Goal: Task Accomplishment & Management: Complete application form

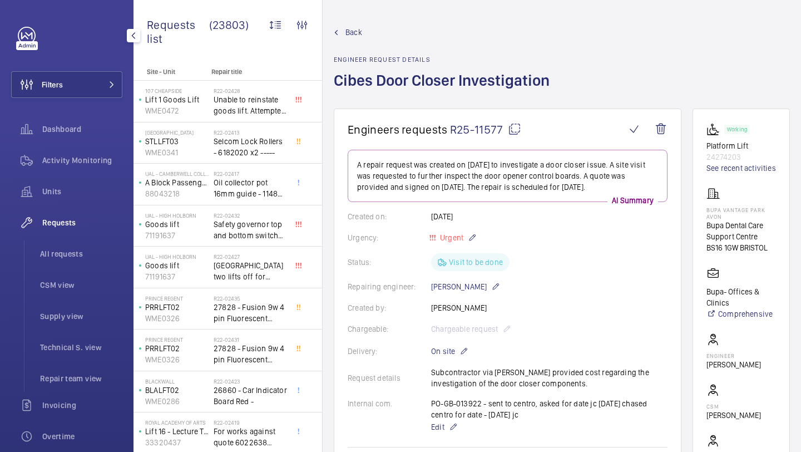
scroll to position [295, 0]
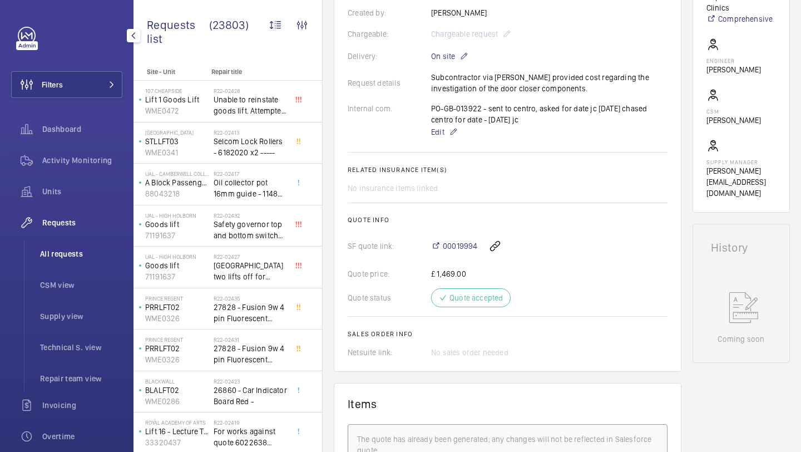
click at [77, 245] on li "All requests" at bounding box center [76, 253] width 91 height 27
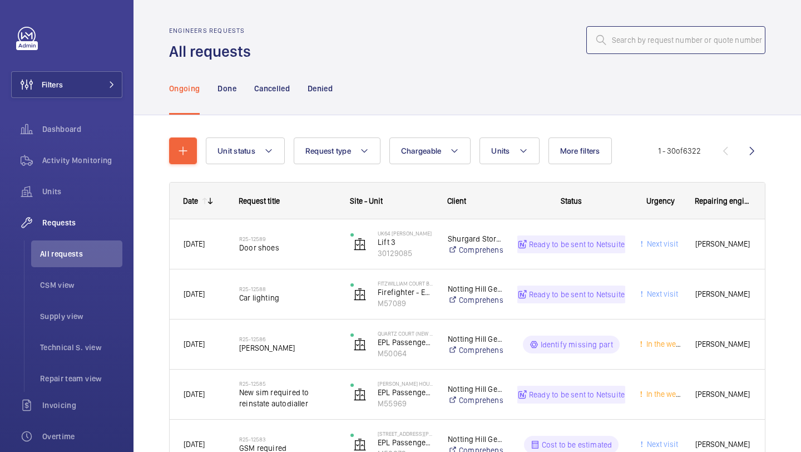
click at [674, 34] on input "text" at bounding box center [676, 40] width 179 height 28
paste input "R25-10776"
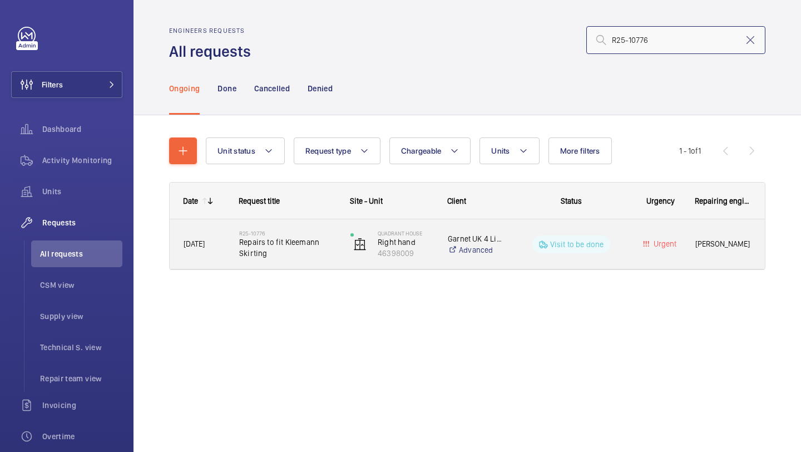
type input "R25-10776"
click at [340, 235] on div "Quadrant House Right hand 46398009" at bounding box center [385, 245] width 96 height 46
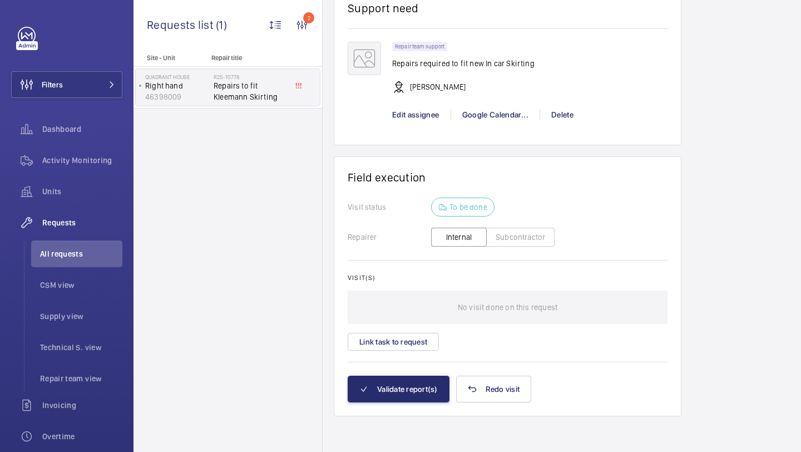
scroll to position [460, 0]
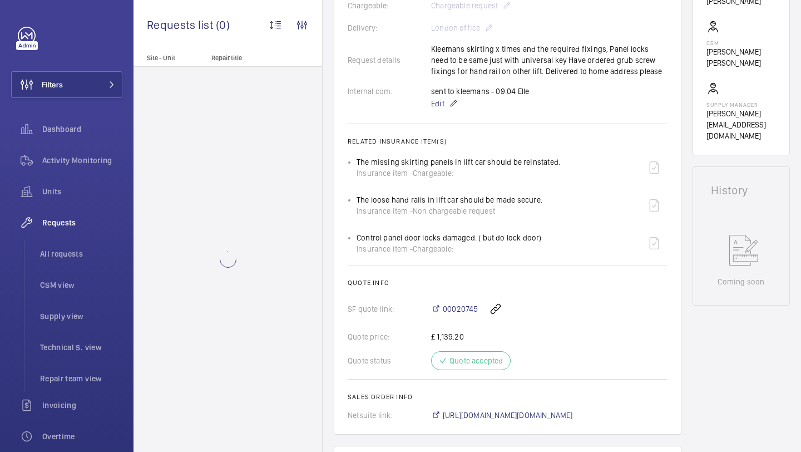
scroll to position [420, 0]
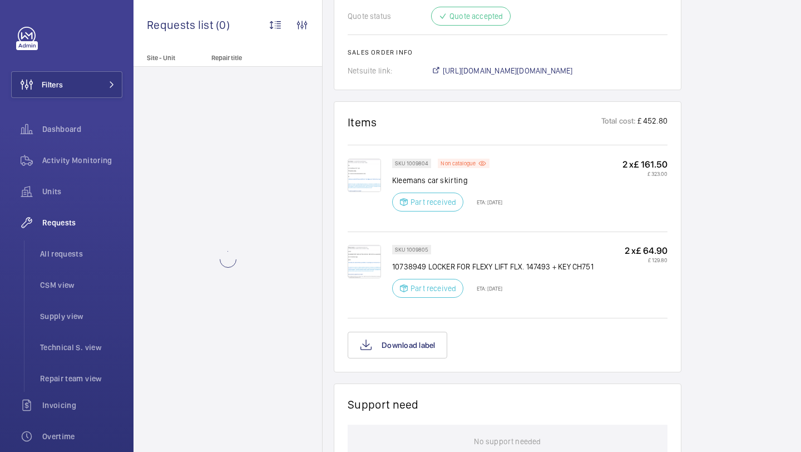
scroll to position [677, 0]
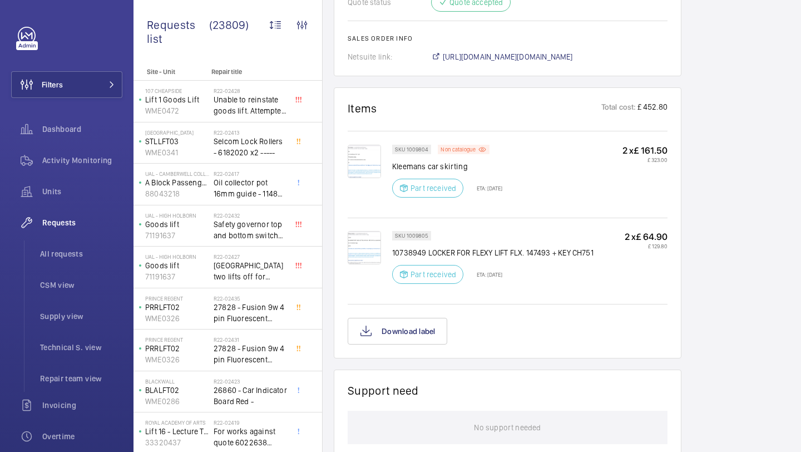
scroll to position [539, 0]
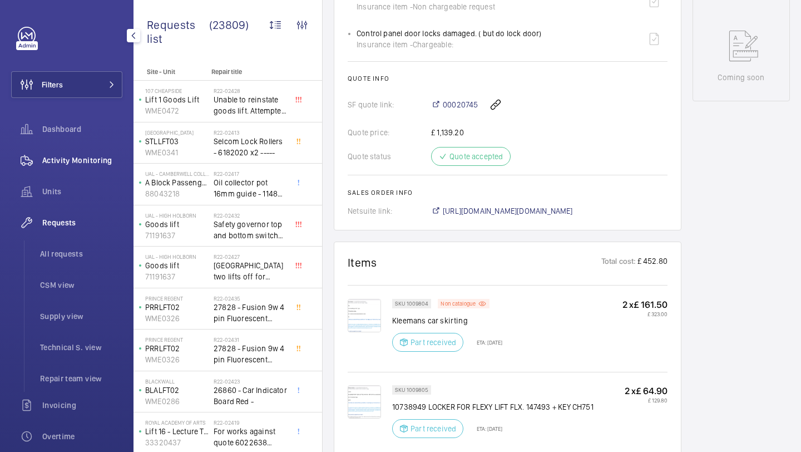
click at [84, 166] on div "Activity Monitoring" at bounding box center [66, 160] width 111 height 27
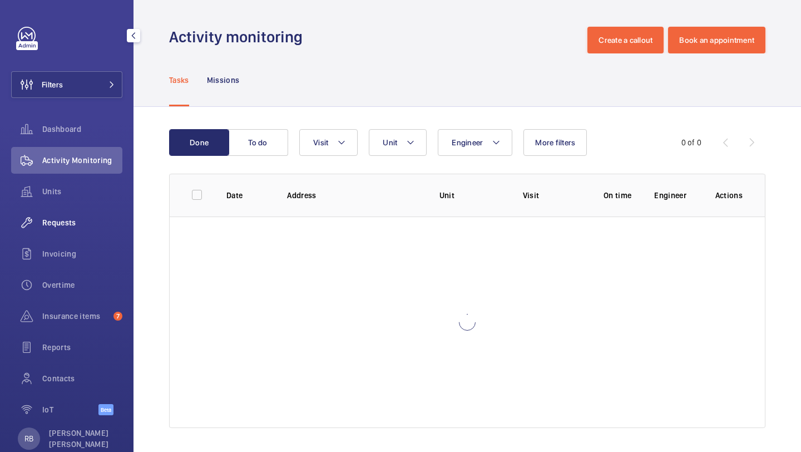
click at [62, 224] on span "Requests" at bounding box center [82, 222] width 80 height 11
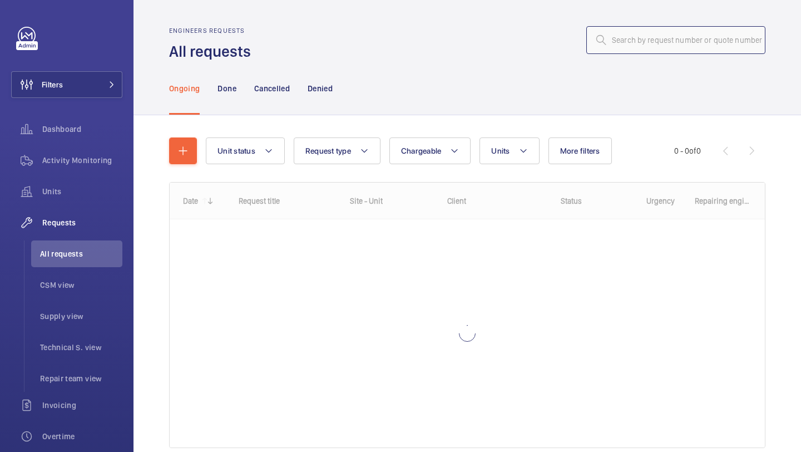
click at [661, 48] on input "text" at bounding box center [676, 40] width 179 height 28
paste input "R25-10776"
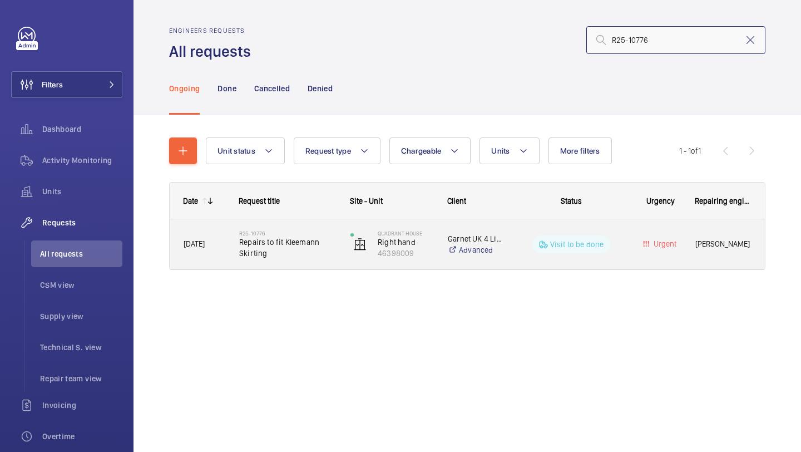
type input "R25-10776"
click at [318, 245] on span "Repairs to fit Kleemann Skirting" at bounding box center [287, 248] width 97 height 22
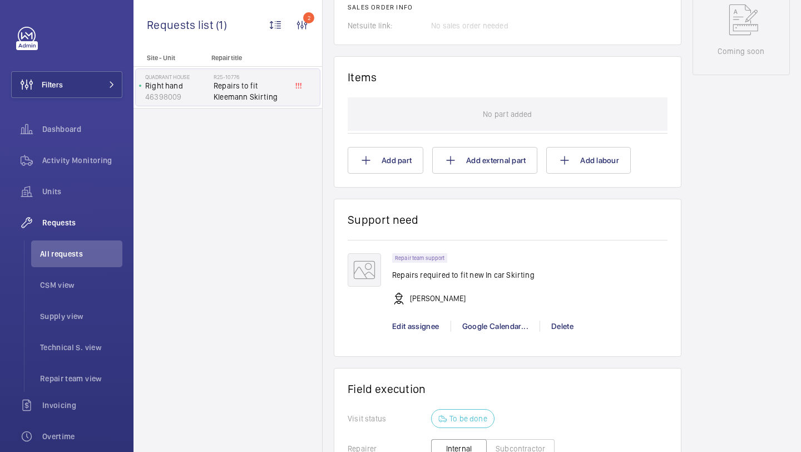
scroll to position [700, 0]
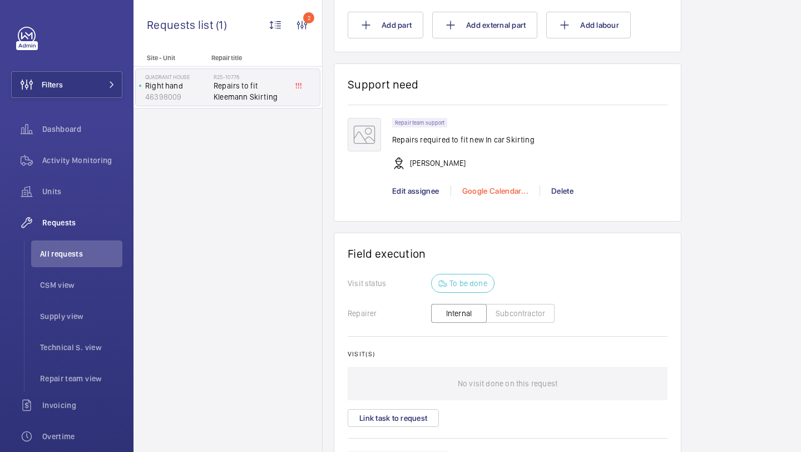
click at [508, 196] on div "Google Calendar..." at bounding box center [495, 190] width 89 height 11
click at [489, 220] on span "Schedule this event" at bounding box center [500, 223] width 77 height 11
click at [381, 161] on div at bounding box center [400, 226] width 801 height 452
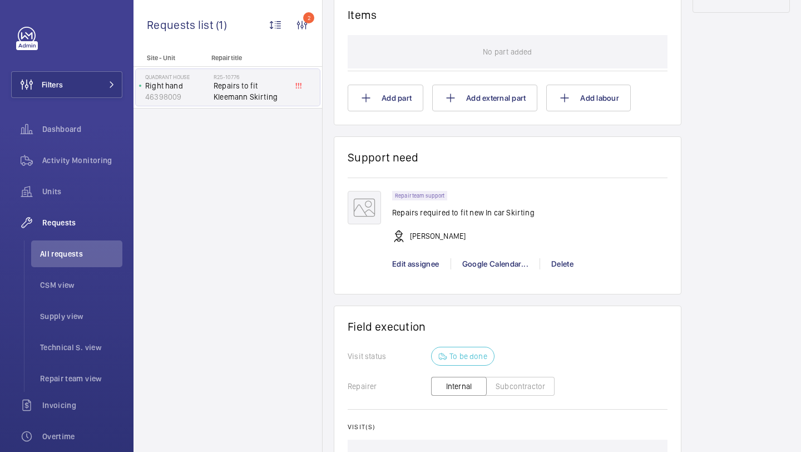
scroll to position [630, 0]
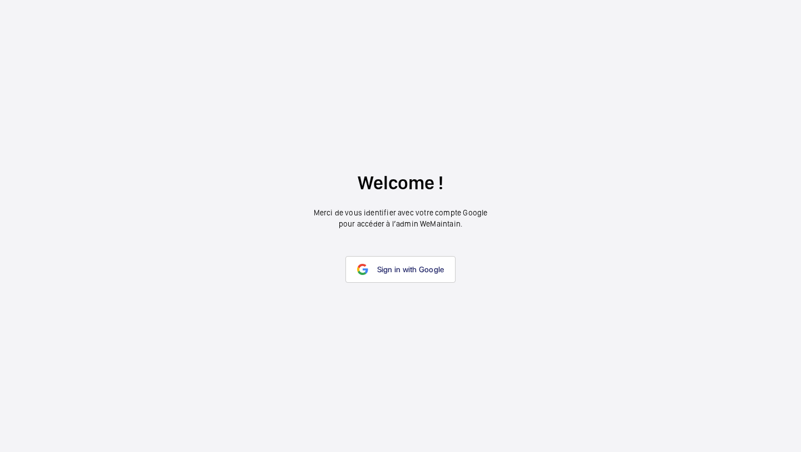
click at [396, 253] on wm-front-google-login "Welcome ! Merci de vous identifier avec votre compte Google pour accéder à l’ad…" at bounding box center [400, 226] width 801 height 452
click at [395, 256] on link "Sign in with Google" at bounding box center [401, 269] width 111 height 27
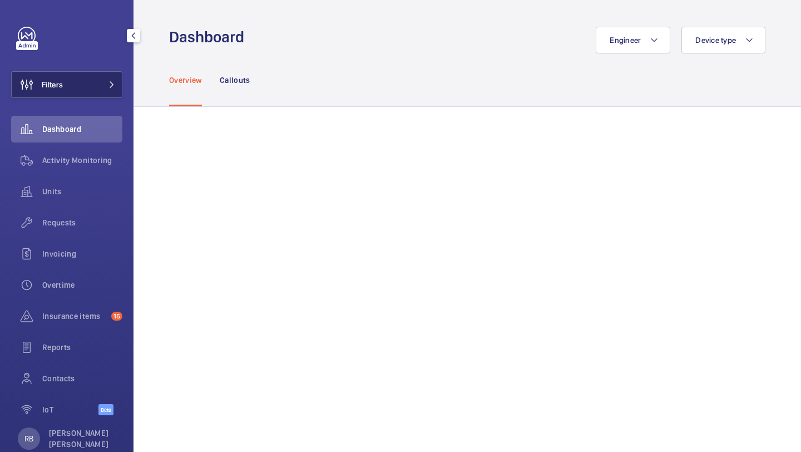
click at [100, 86] on button "Filters" at bounding box center [66, 84] width 111 height 27
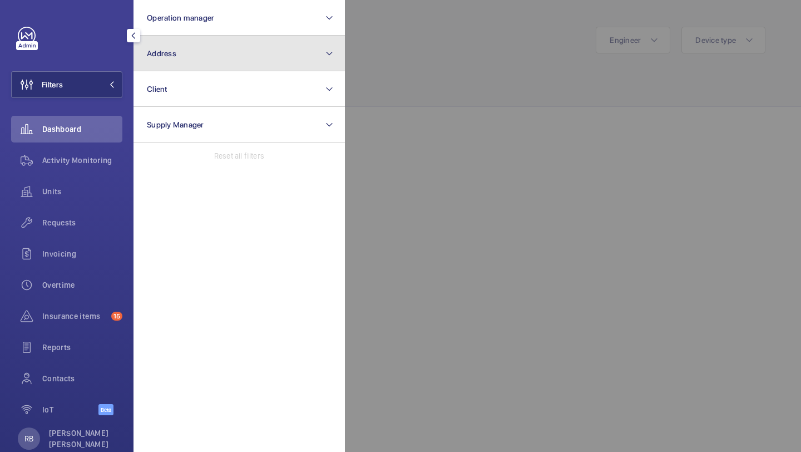
click at [161, 55] on span "Address" at bounding box center [161, 53] width 29 height 9
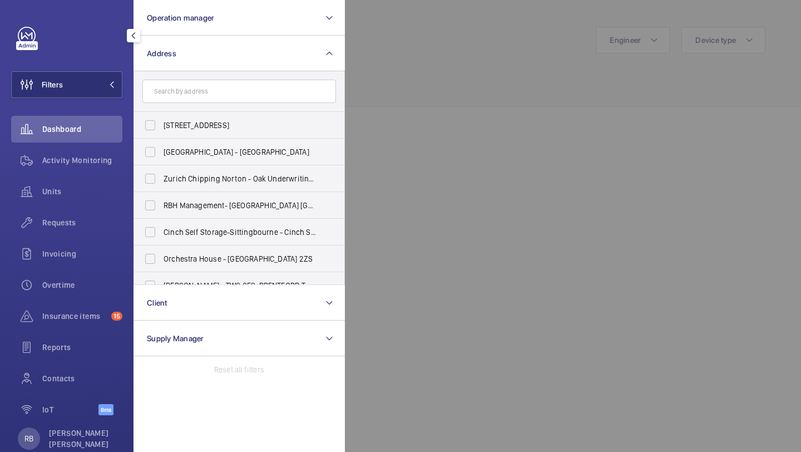
click at [407, 72] on div at bounding box center [745, 226] width 801 height 452
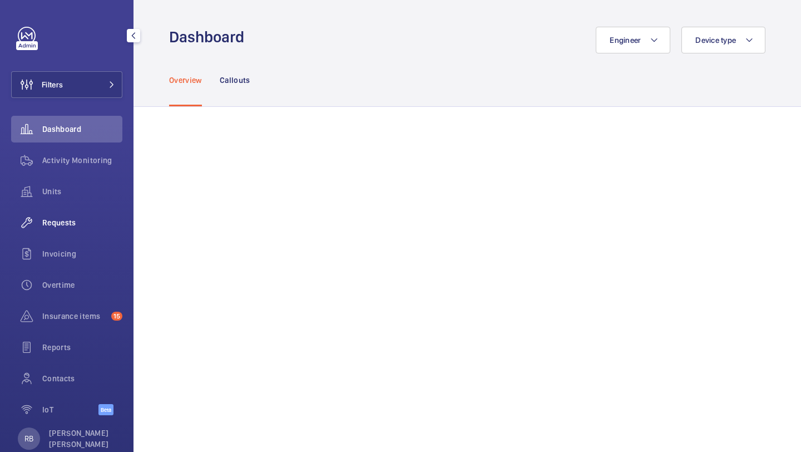
click at [56, 223] on span "Requests" at bounding box center [82, 222] width 80 height 11
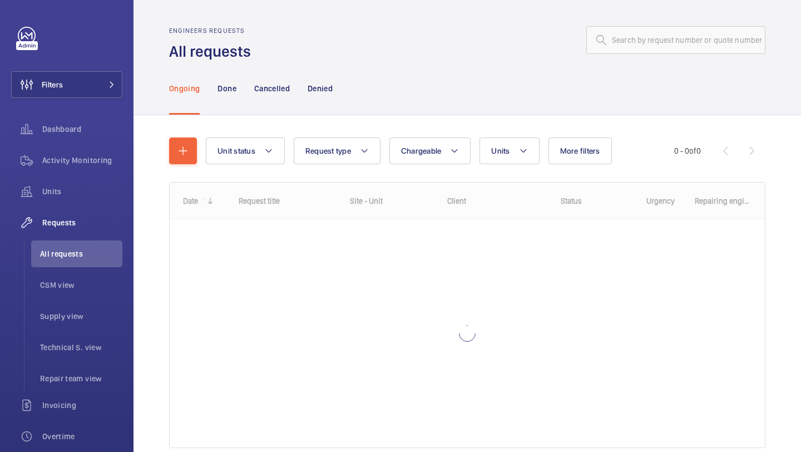
click at [641, 24] on wm-front-admin-header "Engineers requests All requests" at bounding box center [468, 31] width 668 height 62
click at [641, 31] on input "text" at bounding box center [676, 40] width 179 height 28
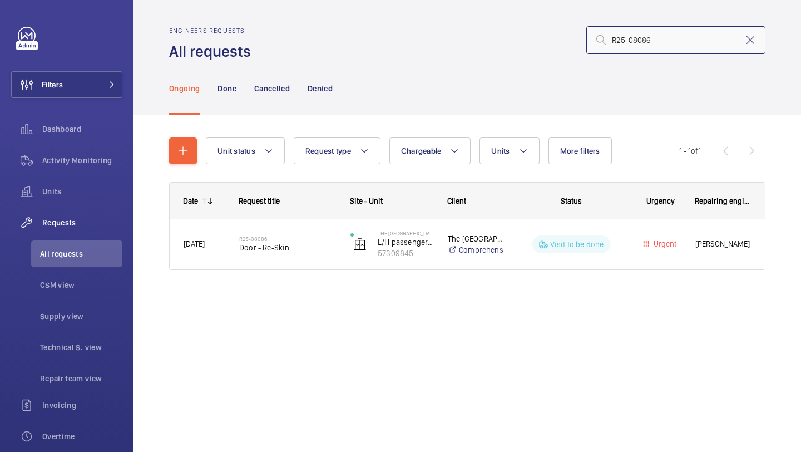
type input "R25-08086"
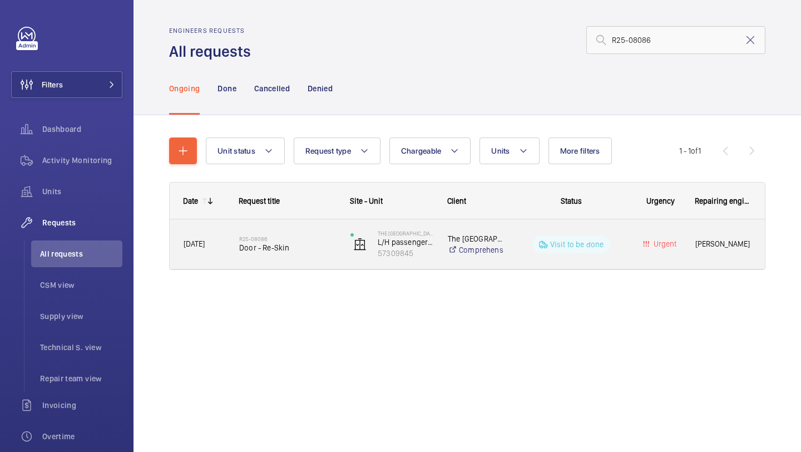
click at [291, 236] on h2 "R25-08086" at bounding box center [287, 238] width 97 height 7
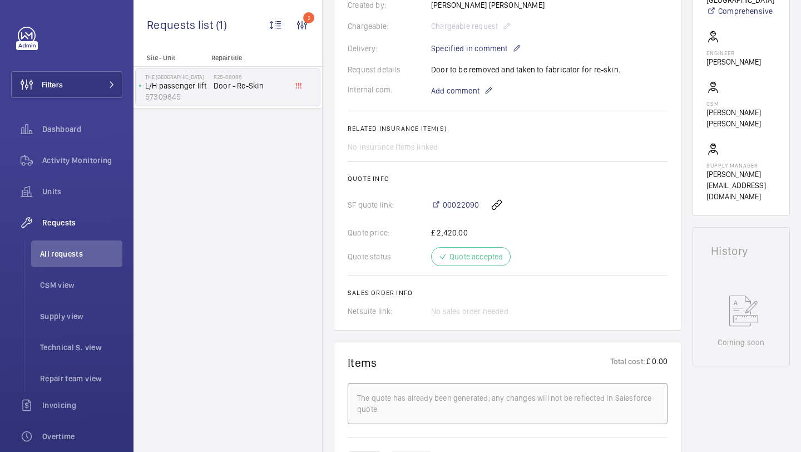
scroll to position [305, 0]
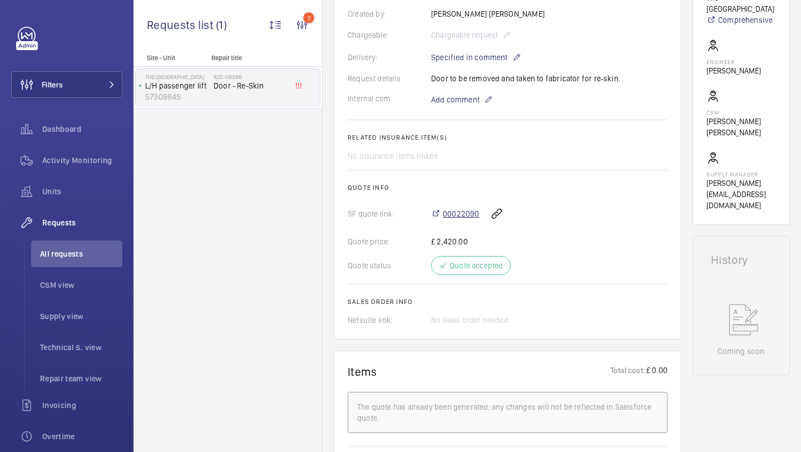
click at [469, 213] on span "00022090" at bounding box center [461, 213] width 36 height 11
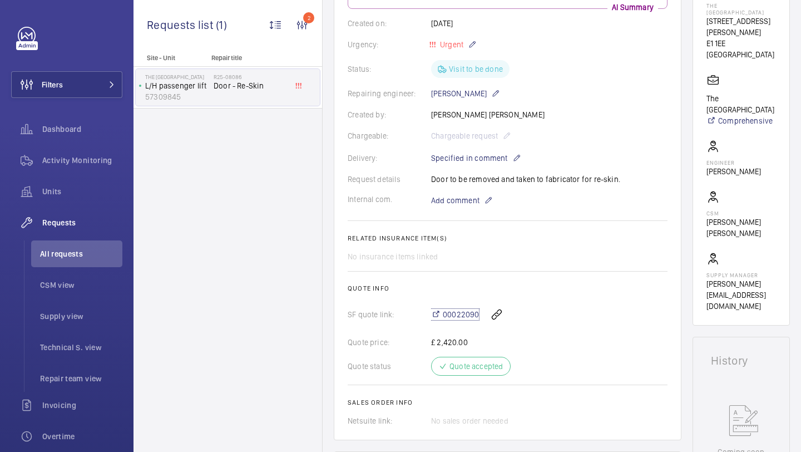
scroll to position [22, 0]
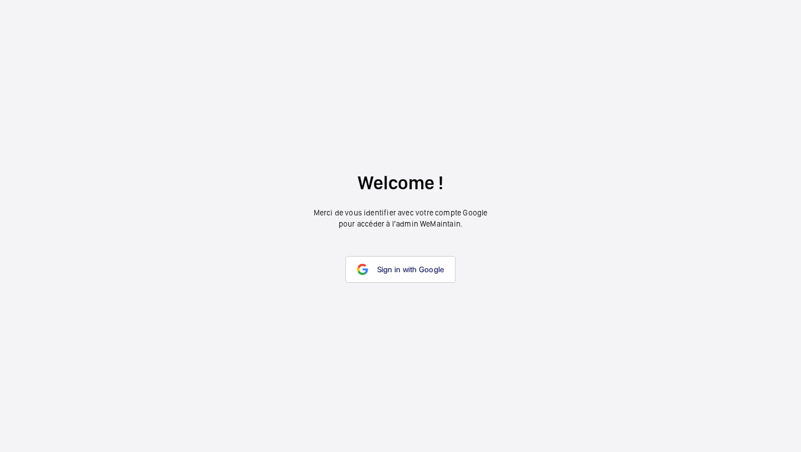
click at [414, 253] on wm-front-google-login "Welcome ! Merci de vous identifier avec votre compte Google pour accéder à l’ad…" at bounding box center [400, 226] width 801 height 452
click at [416, 268] on span "Sign in with Google" at bounding box center [410, 269] width 67 height 9
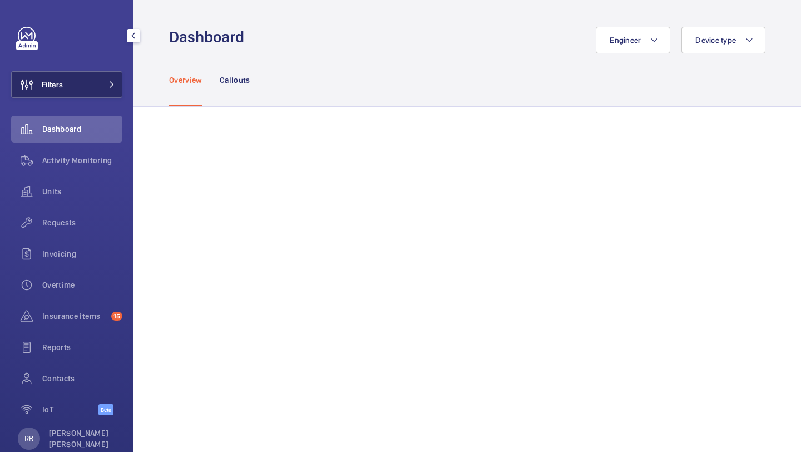
click at [59, 76] on span "Filters" at bounding box center [37, 84] width 51 height 27
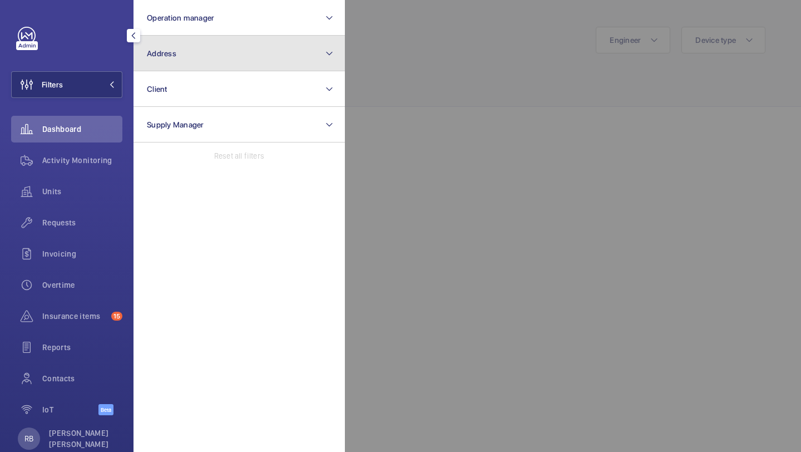
click at [198, 58] on button "Address" at bounding box center [239, 54] width 211 height 36
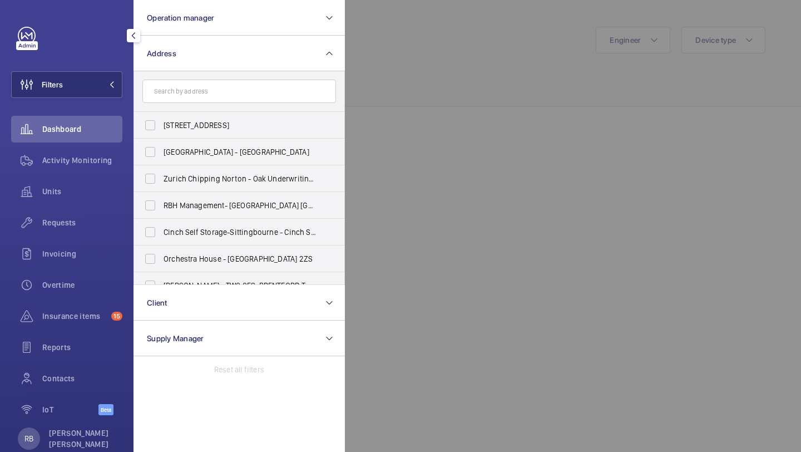
click at [386, 121] on div at bounding box center [745, 226] width 801 height 452
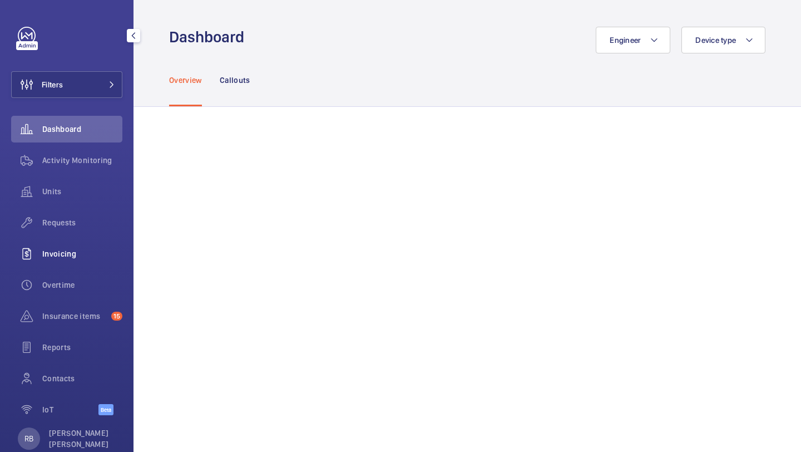
click at [69, 240] on div "Invoicing" at bounding box center [66, 253] width 111 height 27
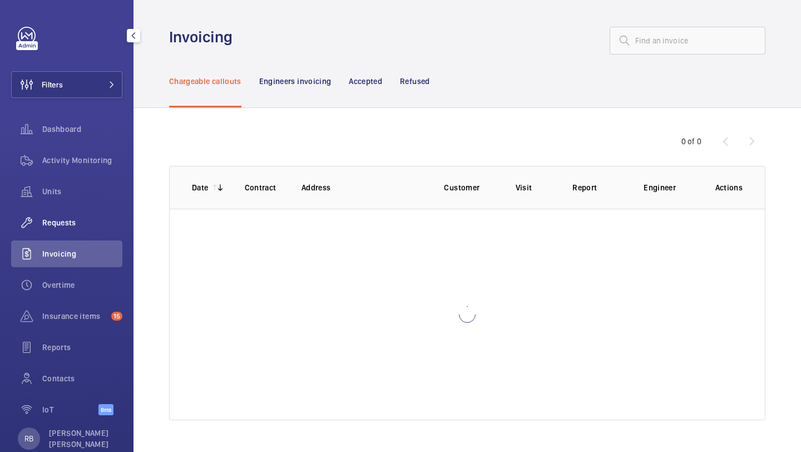
click at [64, 228] on span "Requests" at bounding box center [82, 222] width 80 height 11
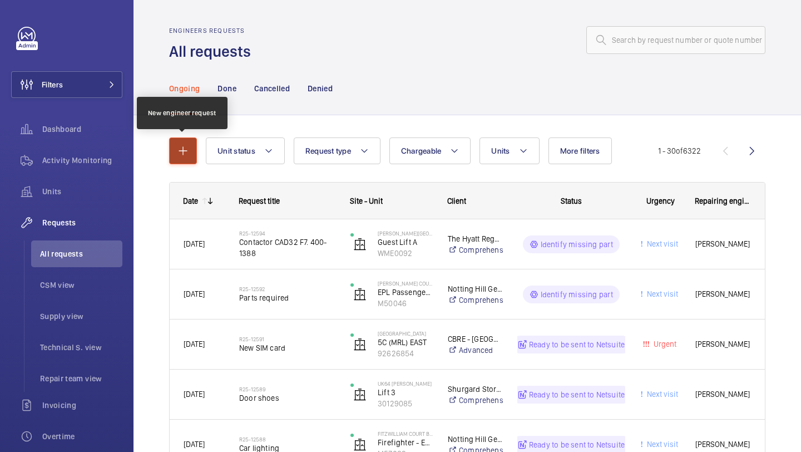
click at [180, 150] on mat-icon "button" at bounding box center [182, 150] width 13 height 13
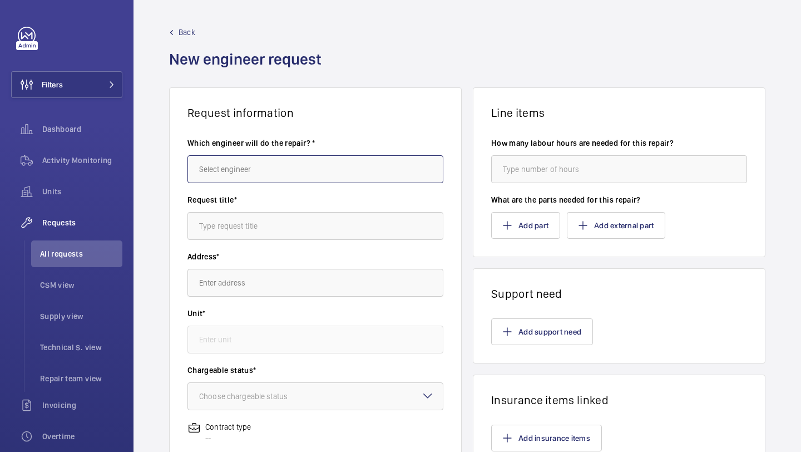
click at [292, 159] on input "text" at bounding box center [316, 169] width 256 height 28
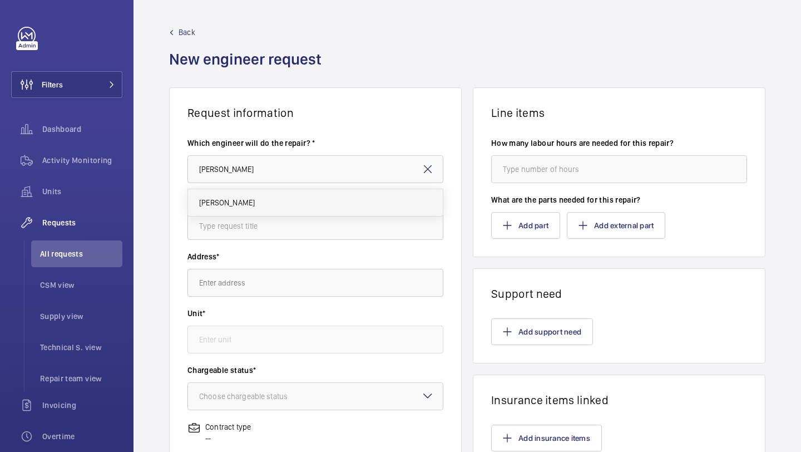
click at [247, 214] on mat-option "[PERSON_NAME]" at bounding box center [315, 202] width 255 height 27
type input "[PERSON_NAME]"
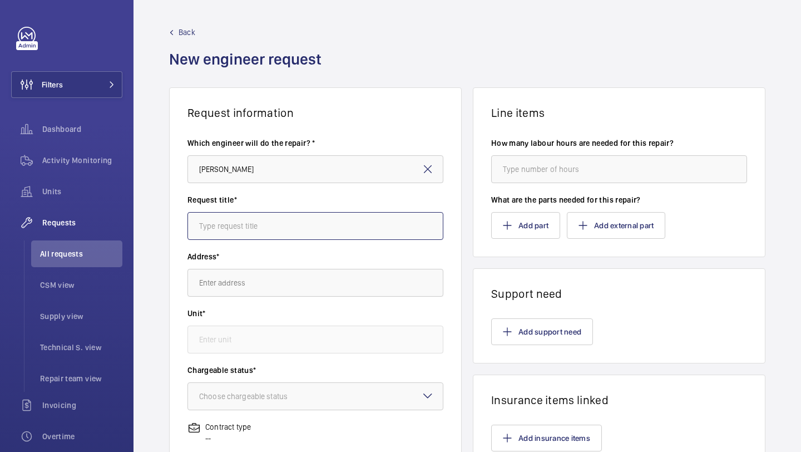
click at [247, 220] on input "text" at bounding box center [316, 226] width 256 height 28
click at [213, 223] on input "Car flooring replacement" at bounding box center [316, 226] width 256 height 28
click at [245, 229] on input "Car Flooring replacement" at bounding box center [316, 226] width 256 height 28
type input "Car Flooring Replacement"
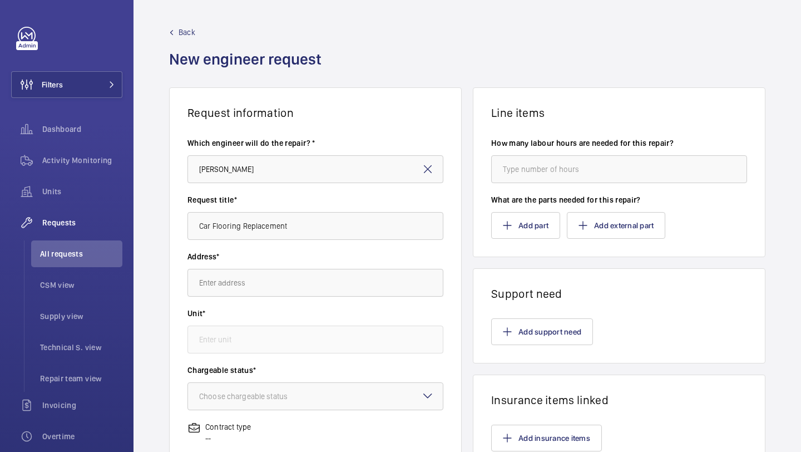
click at [267, 265] on wm-front-autocomplete-dropdown-select "Address*" at bounding box center [316, 274] width 256 height 46
click at [263, 277] on input "text" at bounding box center [316, 283] width 256 height 28
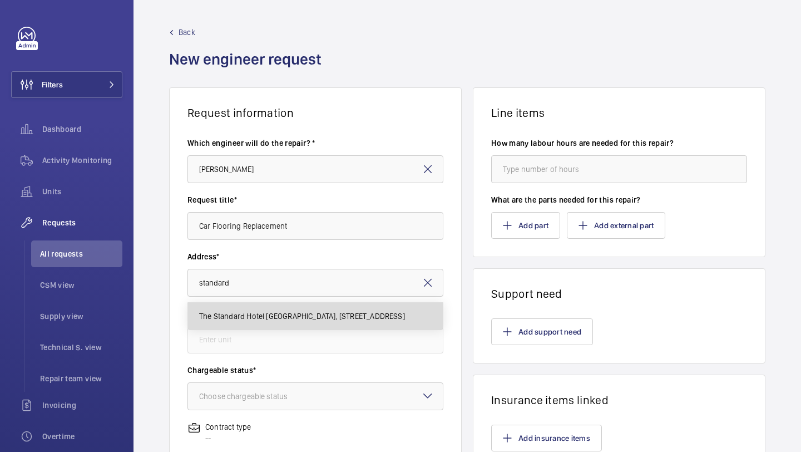
click at [265, 312] on span "The Standard Hotel [GEOGRAPHIC_DATA], [STREET_ADDRESS]" at bounding box center [302, 316] width 206 height 11
type input "The Standard Hotel [GEOGRAPHIC_DATA], [STREET_ADDRESS]"
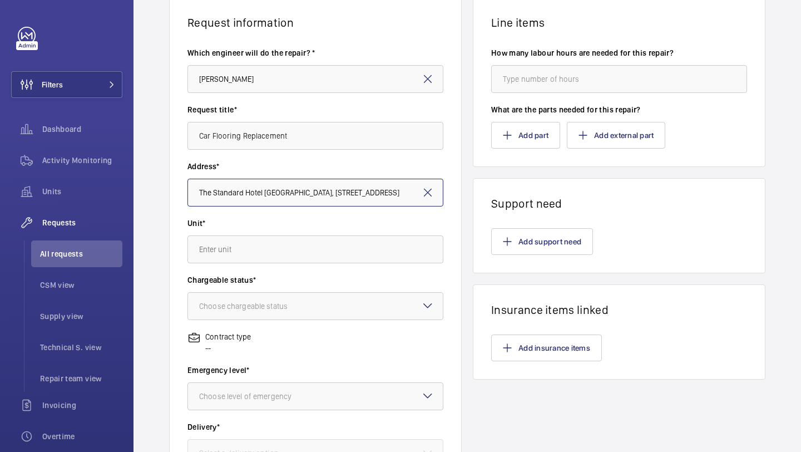
scroll to position [117, 0]
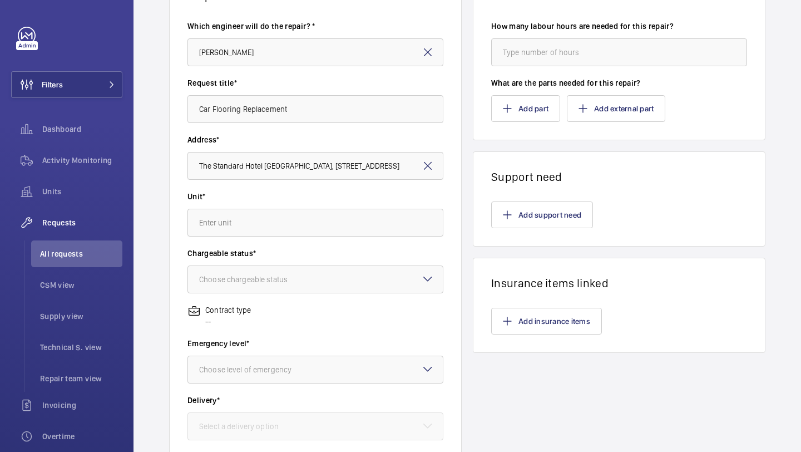
click at [298, 208] on wm-front-autocomplete-dropdown-select "Unit*" at bounding box center [316, 214] width 256 height 46
click at [283, 234] on input "text" at bounding box center [316, 223] width 256 height 28
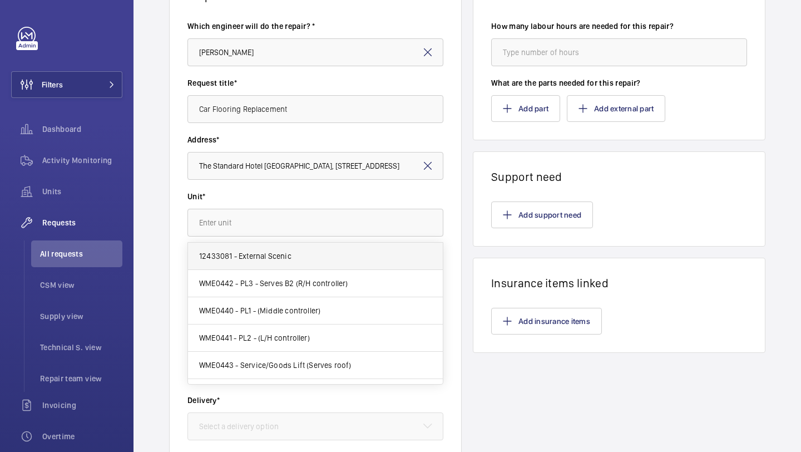
click at [298, 255] on mat-option "12433081 - External Scenic" at bounding box center [315, 256] width 255 height 27
type input "12433081 - External Scenic"
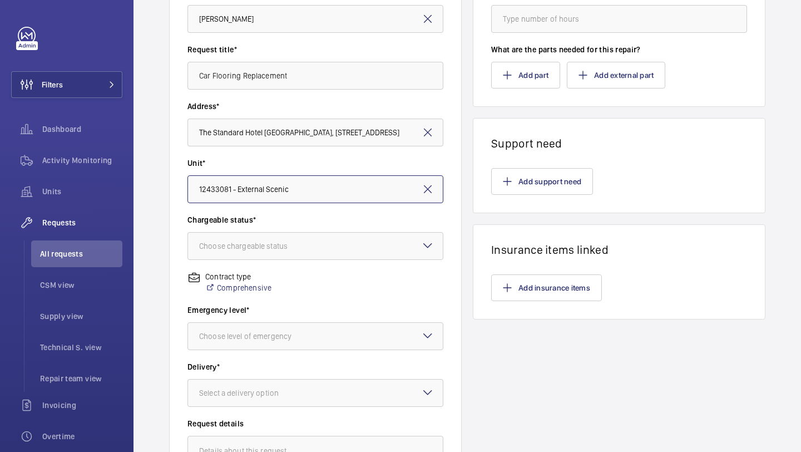
scroll to position [165, 0]
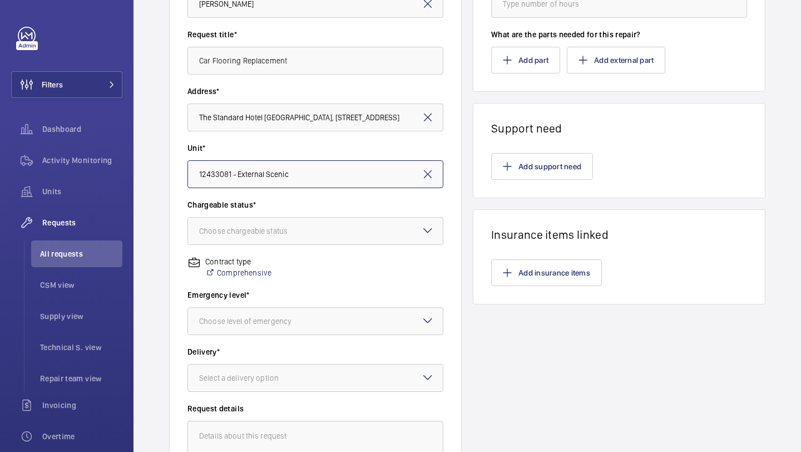
click at [414, 166] on input "12433081 - External Scenic" at bounding box center [316, 174] width 256 height 28
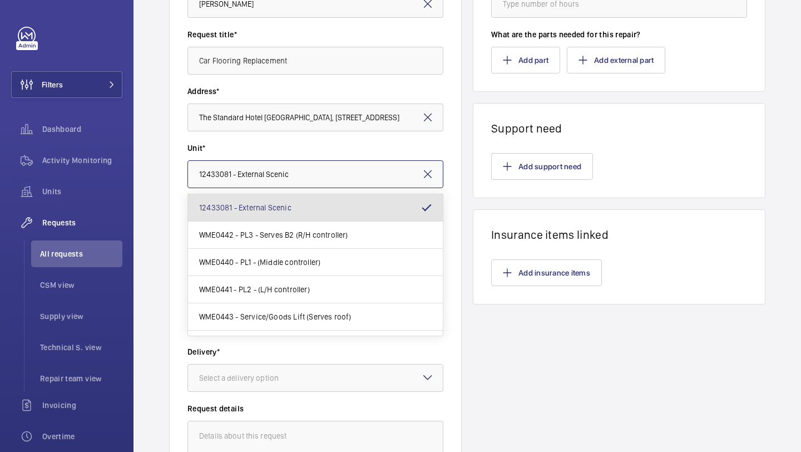
click at [420, 167] on input "12433081 - External Scenic" at bounding box center [316, 174] width 256 height 28
click at [431, 175] on mat-icon at bounding box center [427, 174] width 13 height 13
click at [383, 176] on input "text" at bounding box center [316, 174] width 256 height 28
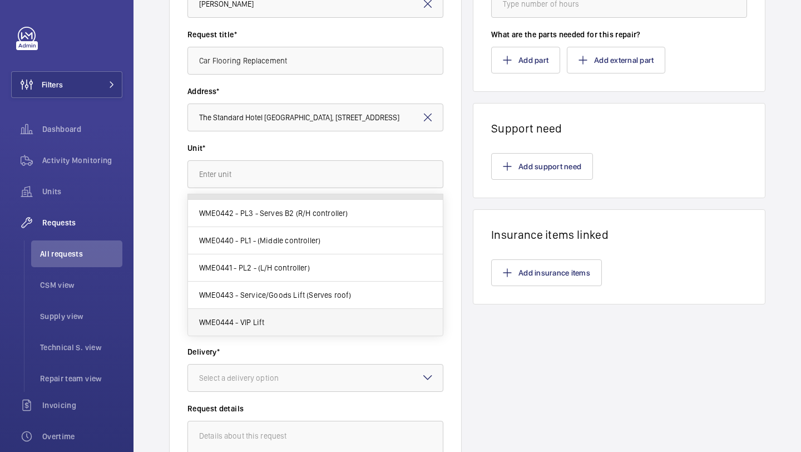
click at [320, 317] on mat-option "WME0444 - VIP Lift" at bounding box center [315, 322] width 255 height 27
type input "WME0444 - VIP Lift"
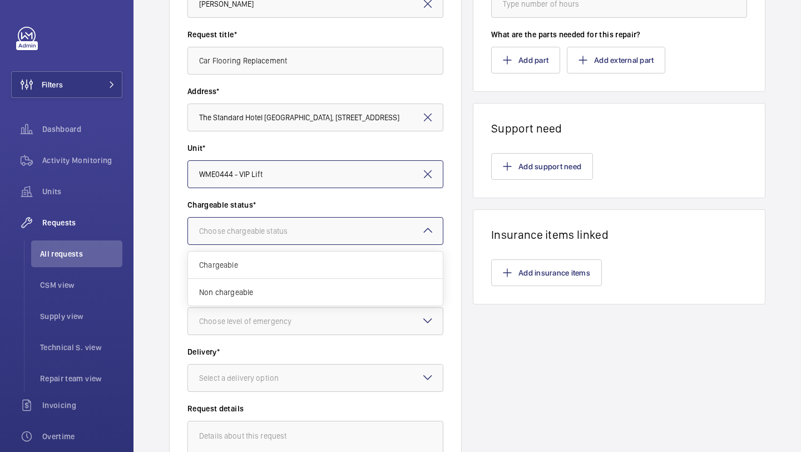
click at [351, 229] on div at bounding box center [315, 231] width 255 height 27
click at [353, 247] on div "Chargeable status* Choose chargeable status Chargeable Non chargeable" at bounding box center [316, 227] width 256 height 57
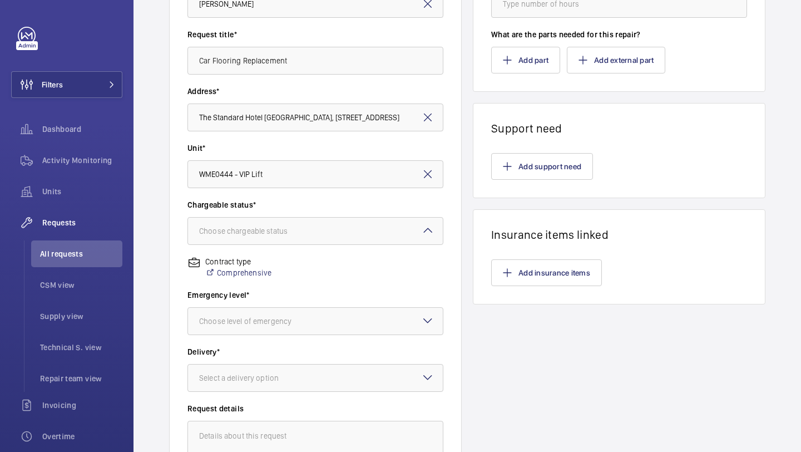
click at [353, 247] on div "Chargeable status* Choose chargeable status" at bounding box center [316, 227] width 256 height 57
click at [349, 224] on div at bounding box center [315, 231] width 255 height 27
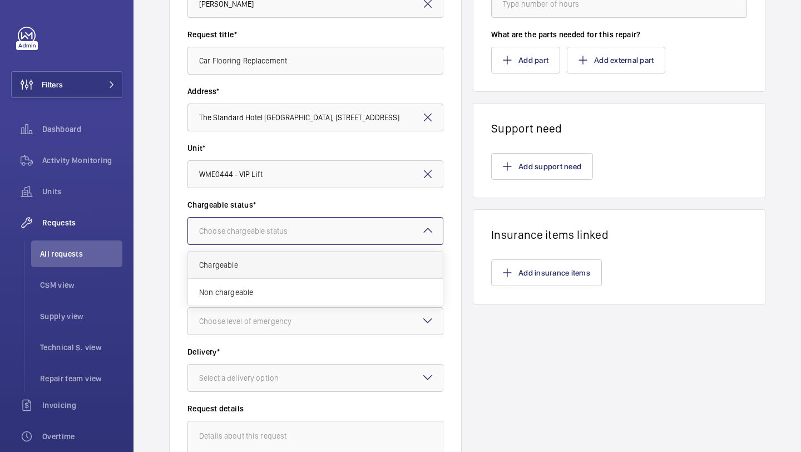
click at [347, 269] on span "Chargeable" at bounding box center [315, 264] width 233 height 11
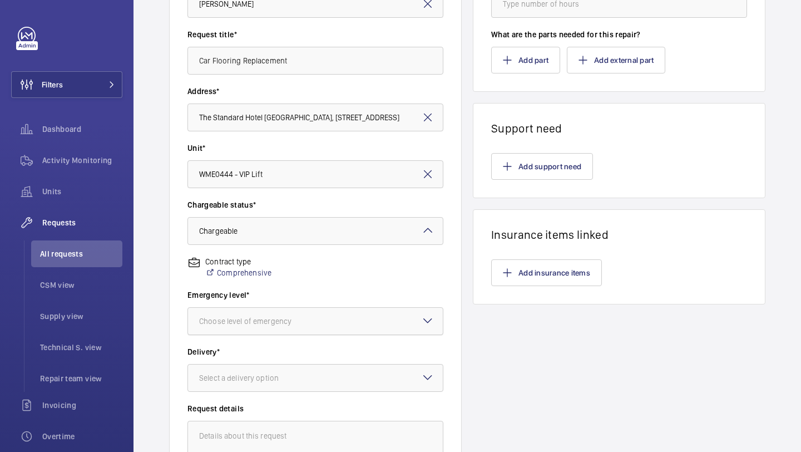
click at [351, 312] on div at bounding box center [315, 321] width 255 height 27
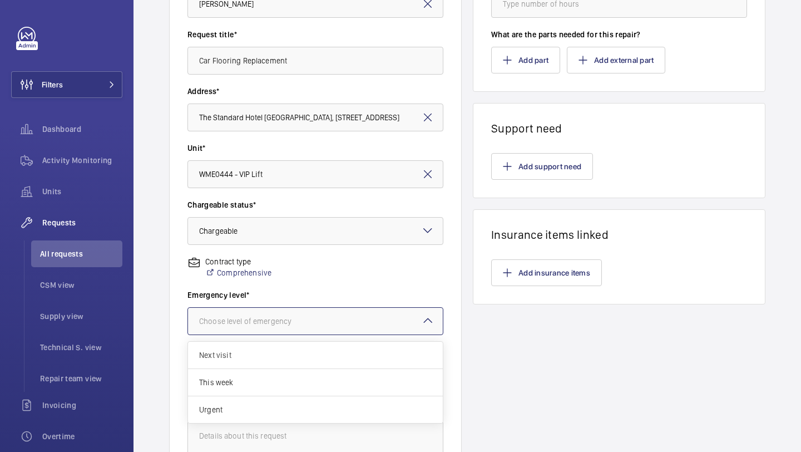
scroll to position [234, 0]
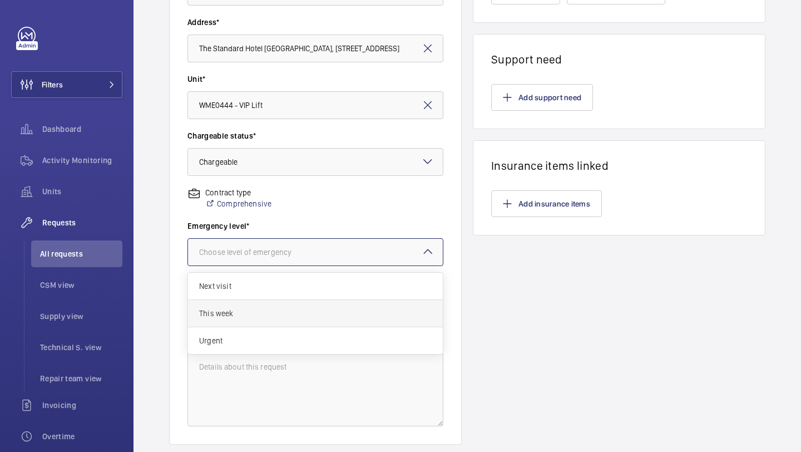
click at [341, 309] on span "This week" at bounding box center [315, 313] width 233 height 11
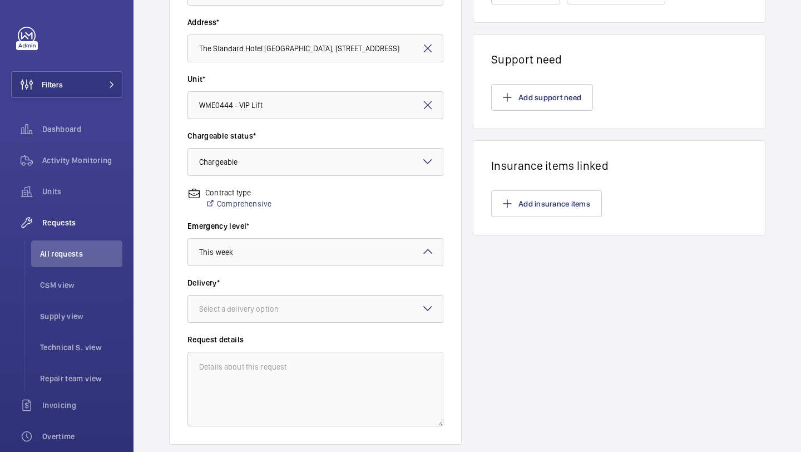
click at [341, 310] on div at bounding box center [315, 309] width 255 height 27
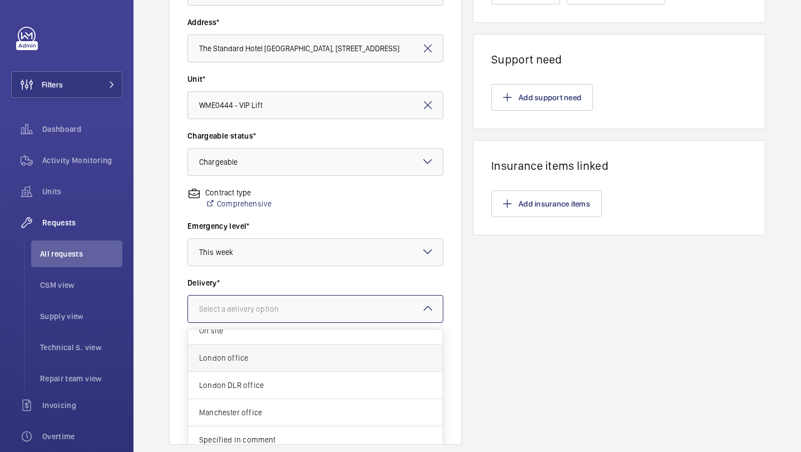
scroll to position [41, 0]
click at [322, 367] on div "London office" at bounding box center [315, 356] width 255 height 27
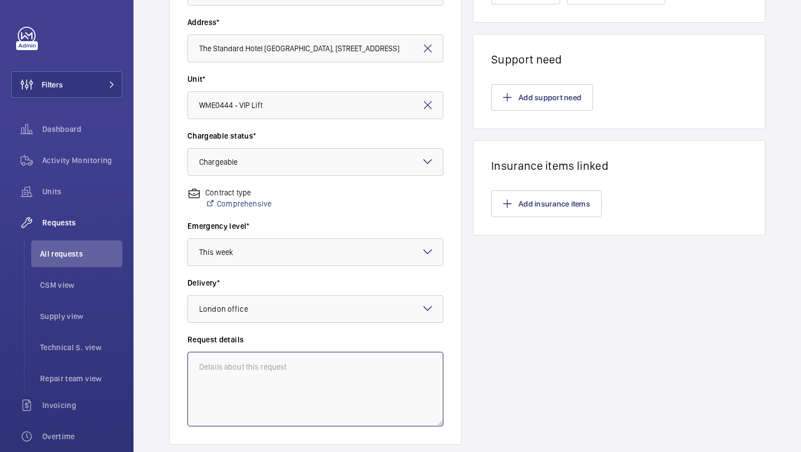
click at [322, 367] on textarea at bounding box center [316, 389] width 256 height 75
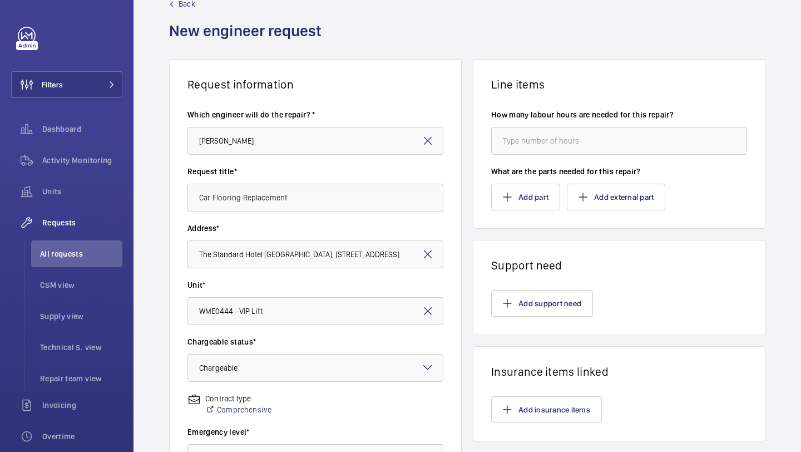
scroll to position [307, 0]
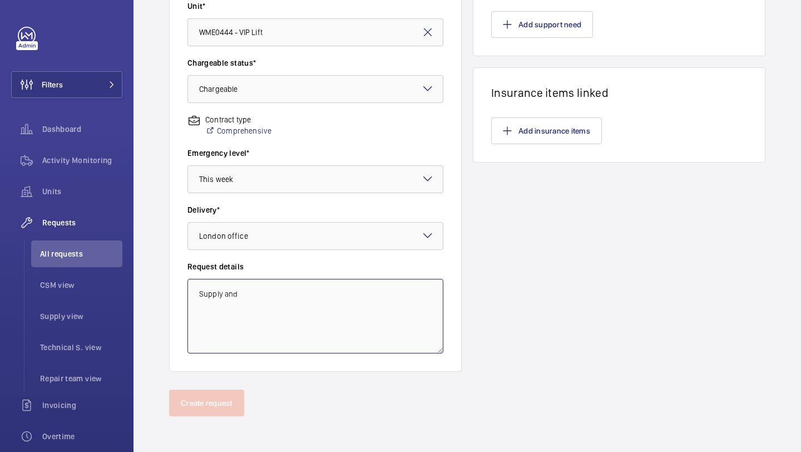
click at [310, 328] on textarea "Supply and" at bounding box center [316, 316] width 256 height 75
click at [335, 298] on textarea "Supply and fit lift car flooring" at bounding box center [316, 316] width 256 height 75
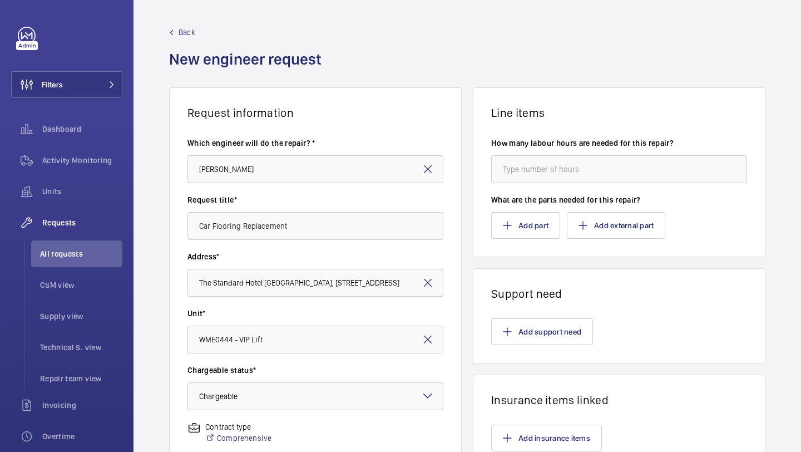
type textarea "Supply and fit lift car flooring"
click at [539, 171] on input "number" at bounding box center [619, 169] width 256 height 28
click at [542, 161] on input "number" at bounding box center [619, 169] width 256 height 28
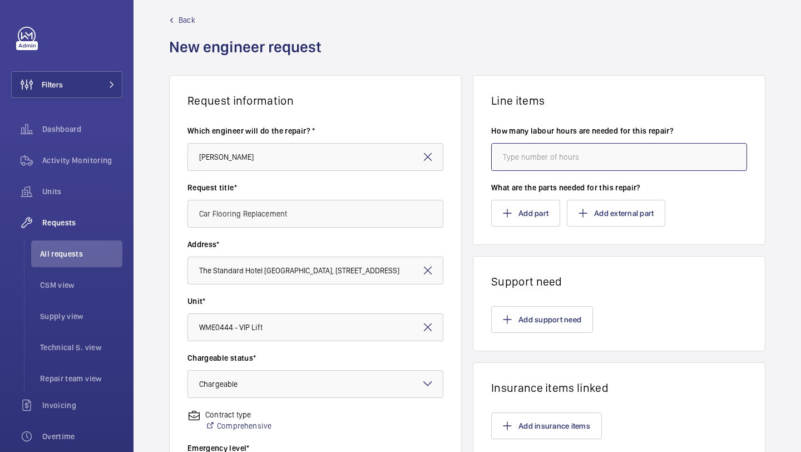
scroll to position [13, 0]
click at [540, 168] on input "number" at bounding box center [619, 156] width 256 height 28
click at [540, 163] on input "number" at bounding box center [619, 156] width 256 height 28
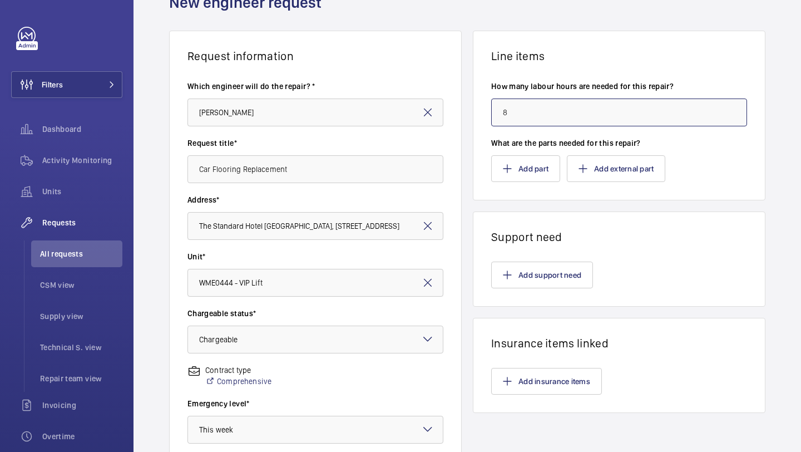
scroll to position [65, 0]
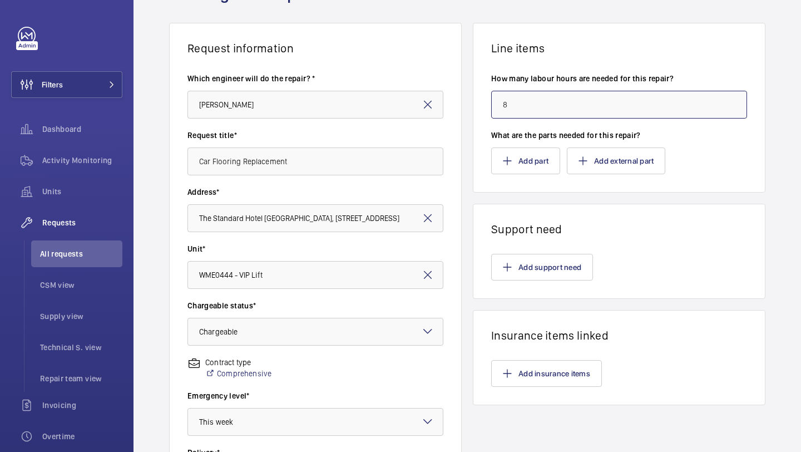
type input "8"
click at [539, 176] on wm-front-card-body "How many labour hours are needed for this repair? 8 What are the parts needed f…" at bounding box center [620, 123] width 292 height 137
click at [539, 170] on button "Add part" at bounding box center [525, 160] width 69 height 27
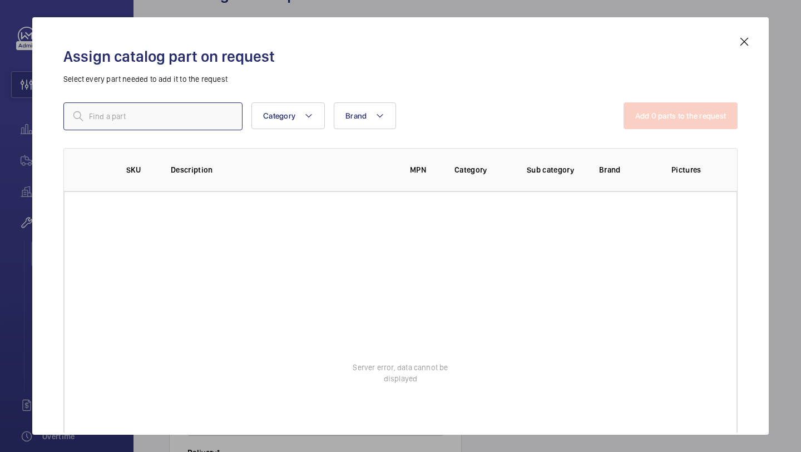
click at [122, 122] on input "text" at bounding box center [152, 116] width 179 height 28
type input "floor"
click at [137, 119] on input "floor" at bounding box center [152, 116] width 179 height 28
click at [205, 116] on input "text" at bounding box center [152, 116] width 179 height 28
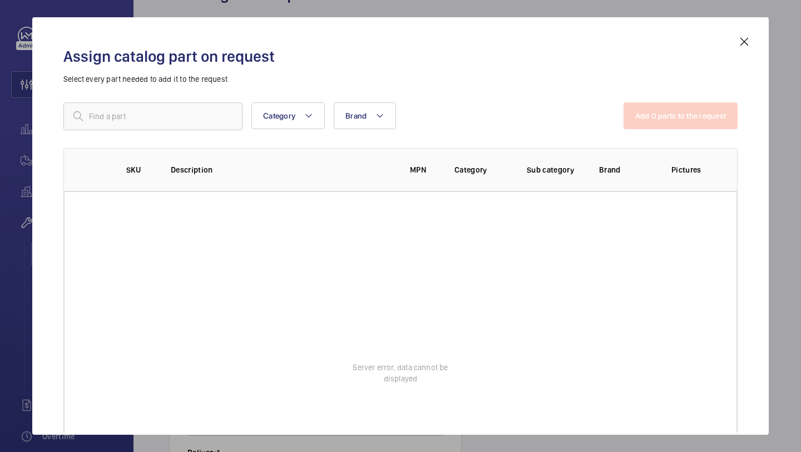
click at [761, 44] on div "Assign catalog part on request Select every part needed to add it to the reques…" at bounding box center [400, 225] width 737 height 417
click at [744, 43] on mat-icon at bounding box center [744, 41] width 13 height 13
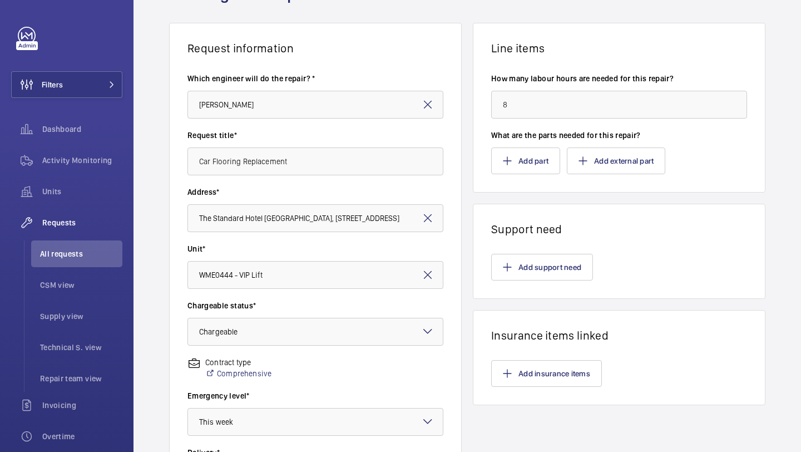
scroll to position [81, 0]
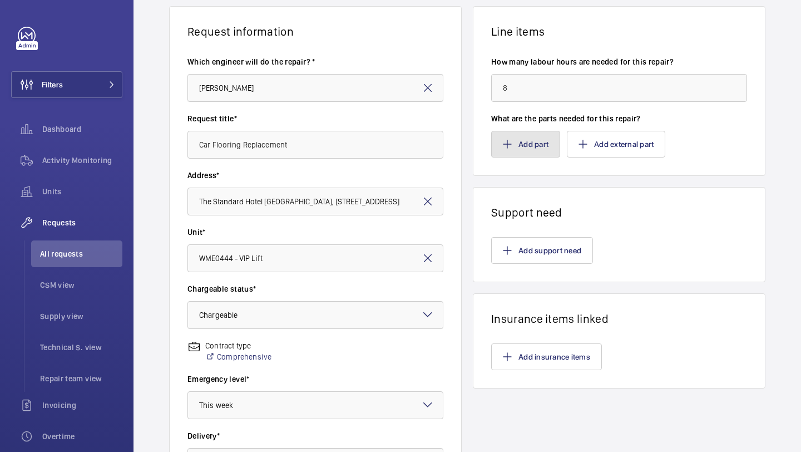
click at [544, 145] on button "Add part" at bounding box center [525, 144] width 69 height 27
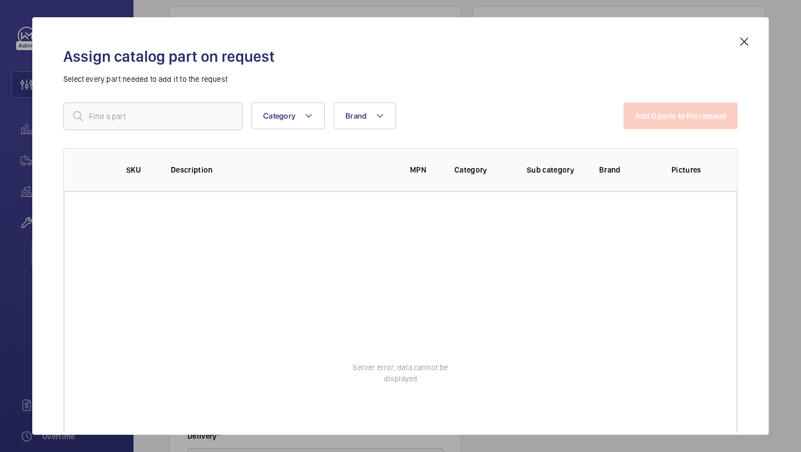
click at [749, 37] on mat-icon at bounding box center [744, 41] width 13 height 13
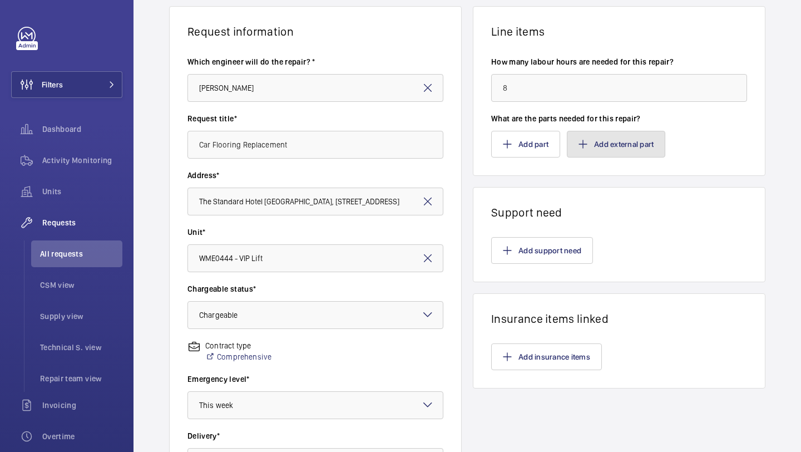
click at [601, 153] on button "Add external part" at bounding box center [616, 144] width 99 height 27
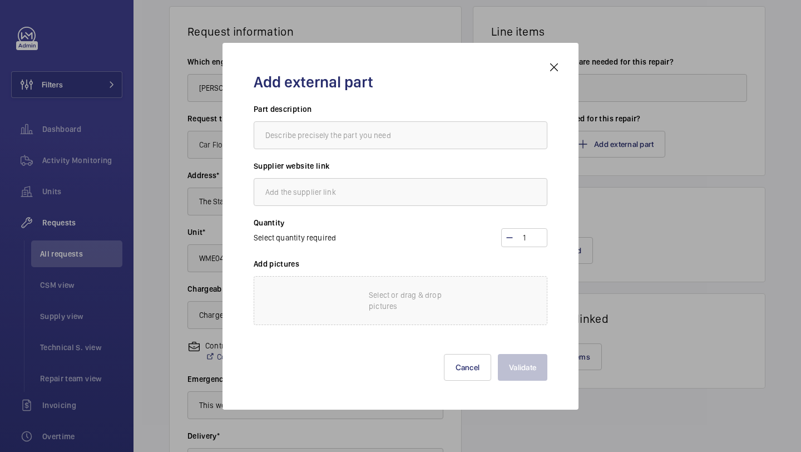
click at [390, 153] on div "Part description" at bounding box center [401, 132] width 294 height 57
click at [397, 137] on input "text" at bounding box center [401, 135] width 294 height 28
click at [557, 74] on div "Add external part Part description Supplier website link Quantity Select quanti…" at bounding box center [400, 226] width 321 height 331
click at [547, 69] on div "Add external part Part description Supplier website link Quantity Select quanti…" at bounding box center [400, 226] width 321 height 331
click at [554, 66] on mat-icon at bounding box center [554, 67] width 13 height 13
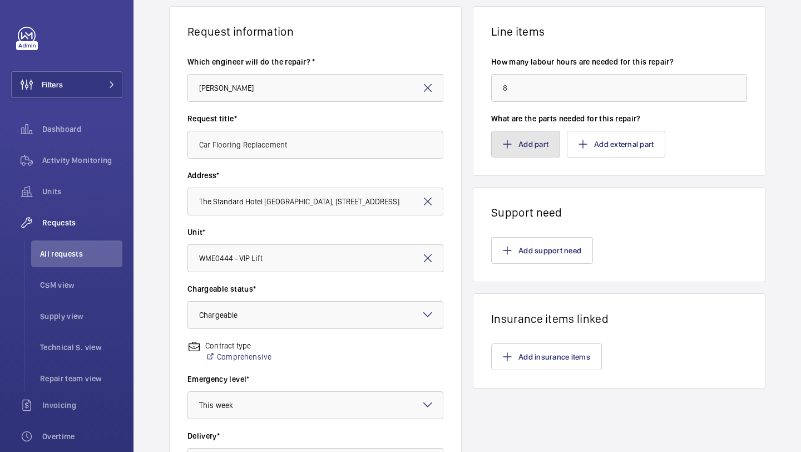
click at [534, 140] on button "Add part" at bounding box center [525, 144] width 69 height 27
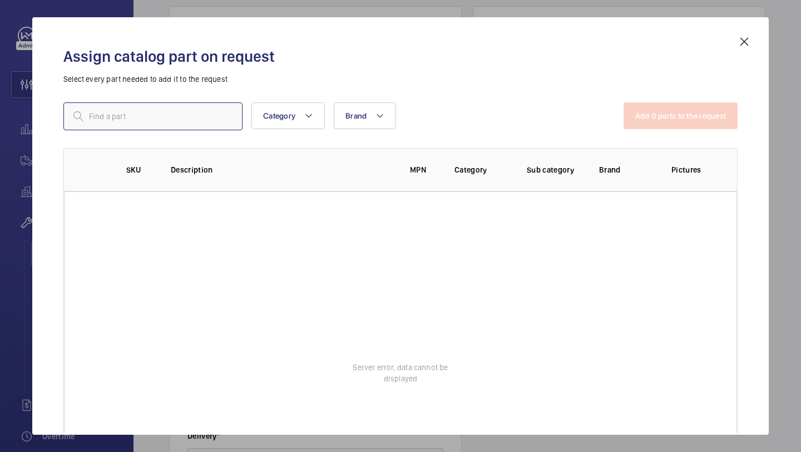
click at [156, 114] on input "text" at bounding box center [152, 116] width 179 height 28
type input "f"
click at [726, 31] on div "Assign catalog part on request Select every part needed to add it to the reques…" at bounding box center [400, 225] width 737 height 417
click at [746, 45] on mat-icon at bounding box center [744, 41] width 13 height 13
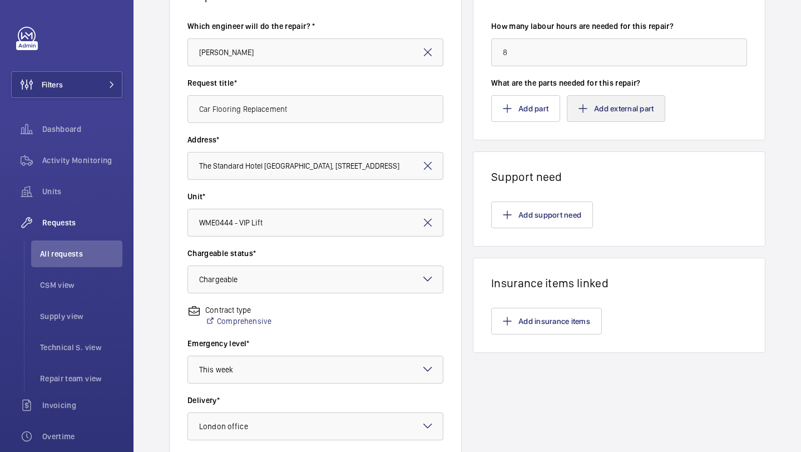
scroll to position [170, 0]
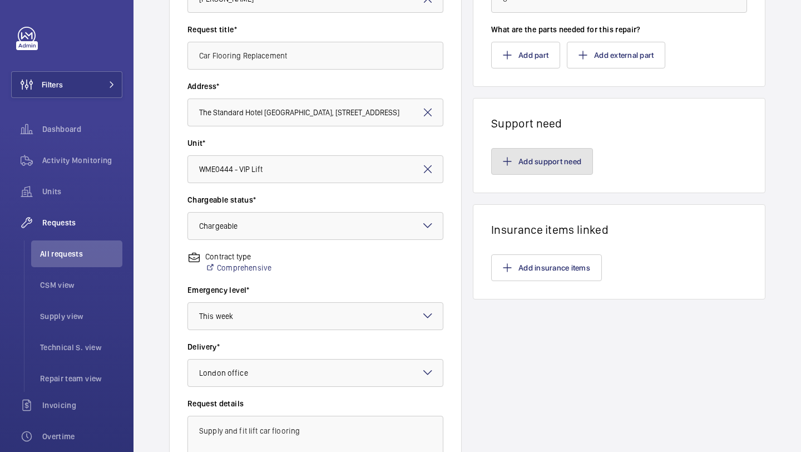
click at [554, 157] on button "Add support need" at bounding box center [542, 161] width 102 height 27
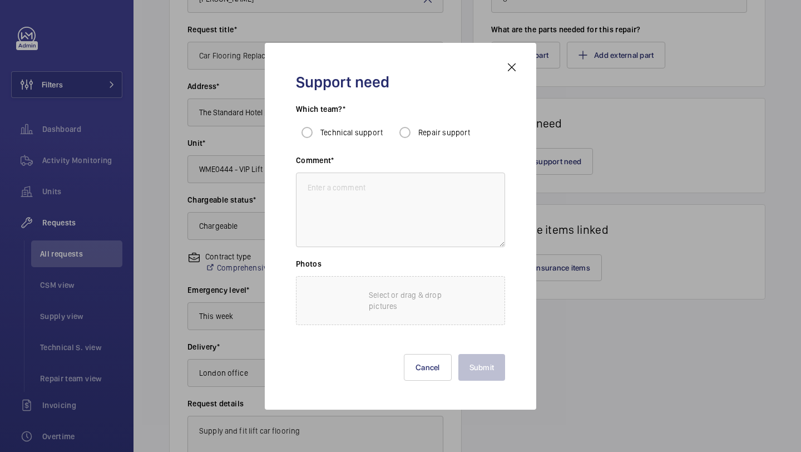
click at [433, 127] on label "Repair support" at bounding box center [443, 132] width 55 height 11
click at [416, 126] on input "Repair support" at bounding box center [405, 132] width 22 height 22
radio input "true"
click at [380, 217] on textarea at bounding box center [400, 210] width 209 height 75
paste textarea "Supply and fit lift car flooring"
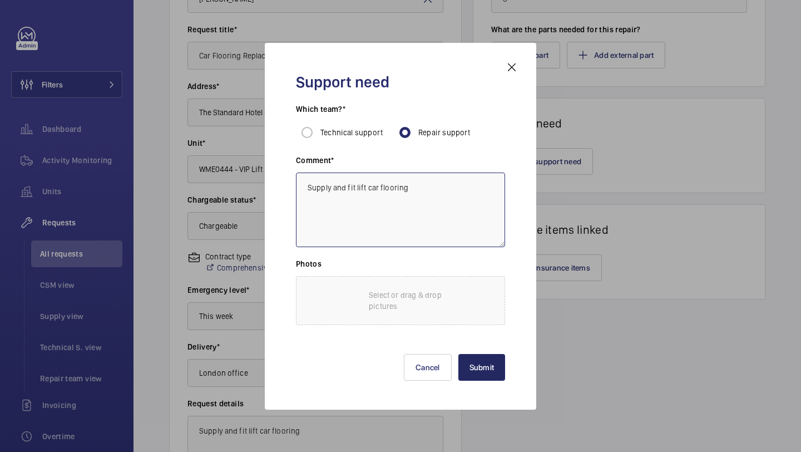
type textarea "Supply and fit lift car flooring"
click at [494, 370] on button "Submit" at bounding box center [482, 367] width 47 height 27
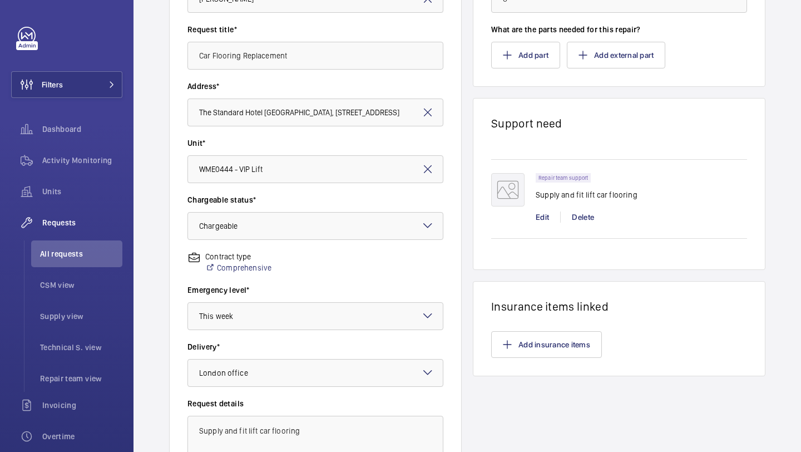
scroll to position [307, 0]
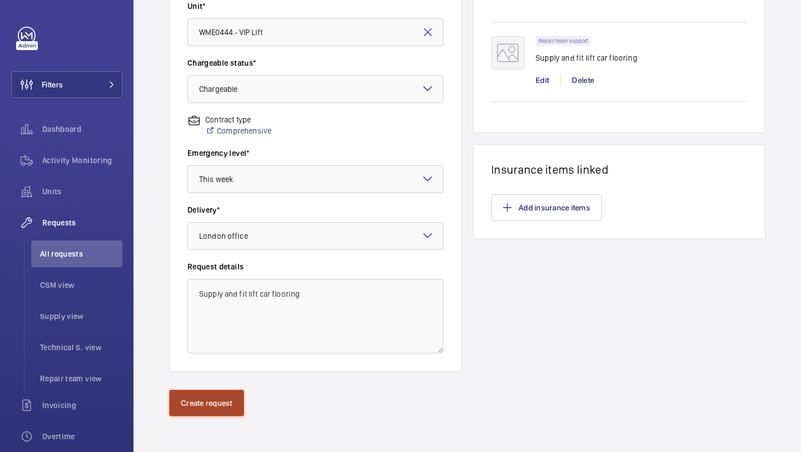
click at [202, 399] on button "Create request" at bounding box center [206, 403] width 75 height 27
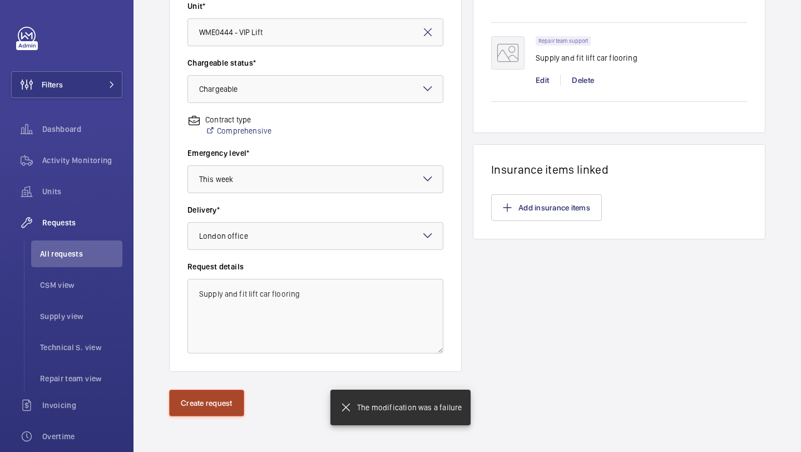
click at [206, 392] on button "Create request" at bounding box center [206, 403] width 75 height 27
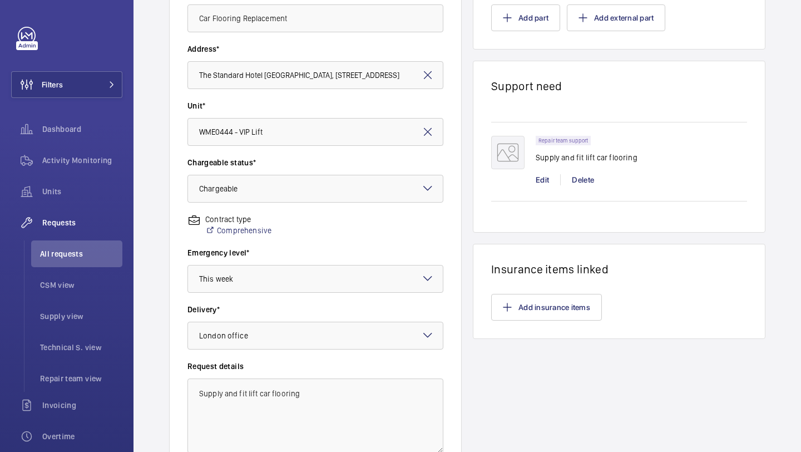
scroll to position [68, 0]
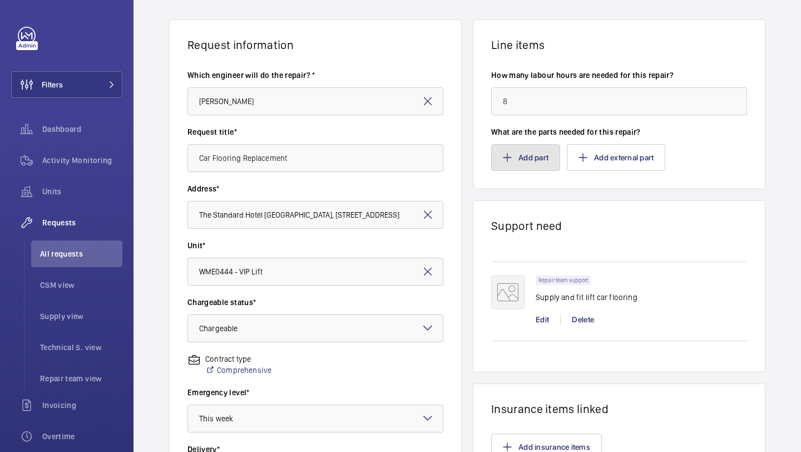
click at [500, 158] on button "Add part" at bounding box center [525, 157] width 69 height 27
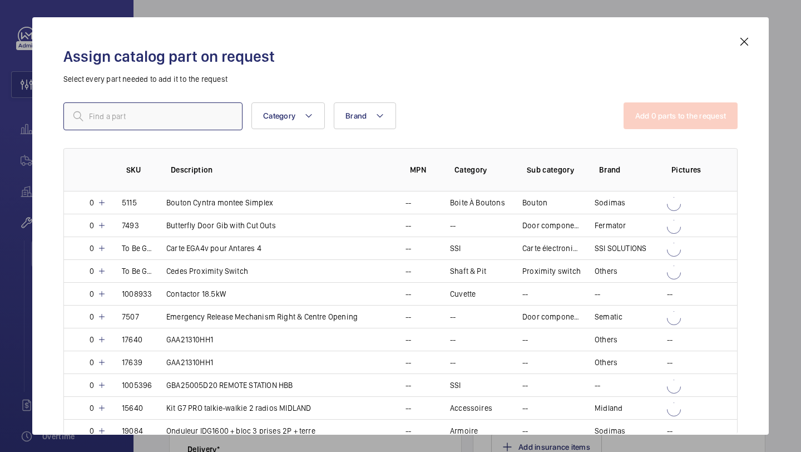
click at [196, 122] on input "text" at bounding box center [152, 116] width 179 height 28
type input "floor"
click at [744, 42] on mat-icon at bounding box center [744, 41] width 13 height 13
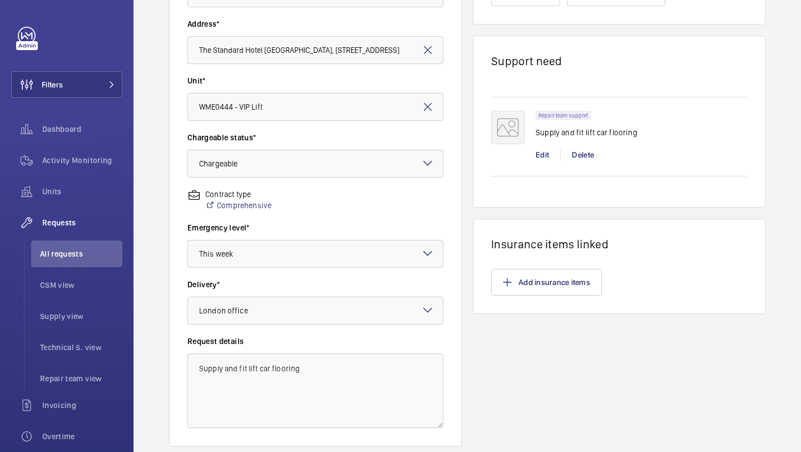
scroll to position [307, 0]
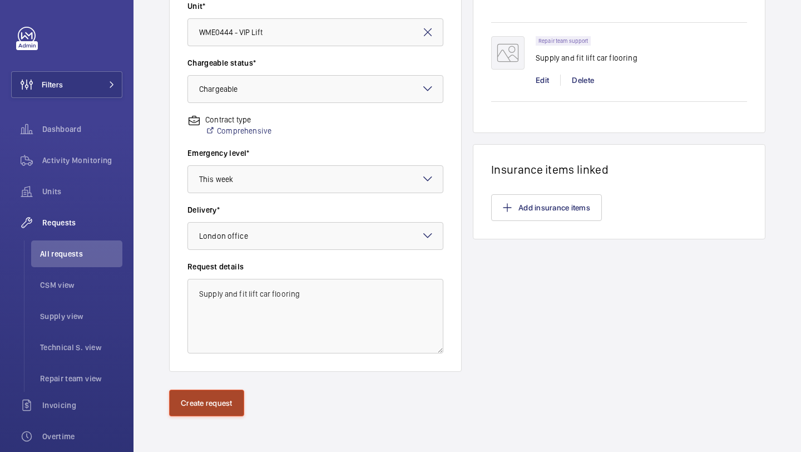
click at [199, 411] on button "Create request" at bounding box center [206, 403] width 75 height 27
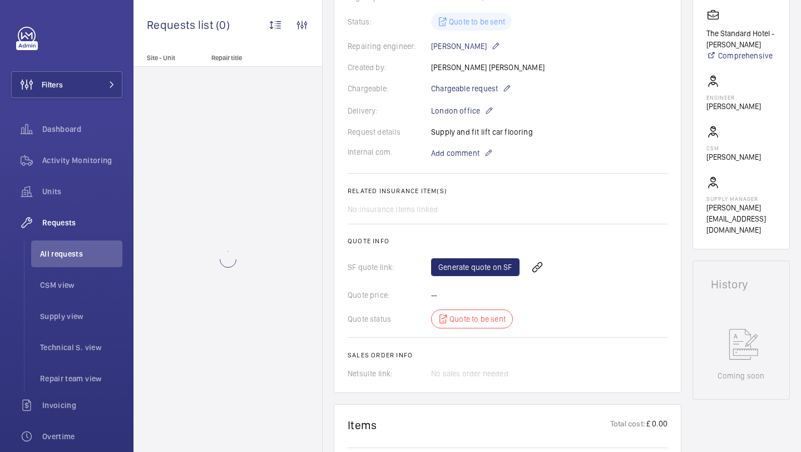
scroll to position [246, 0]
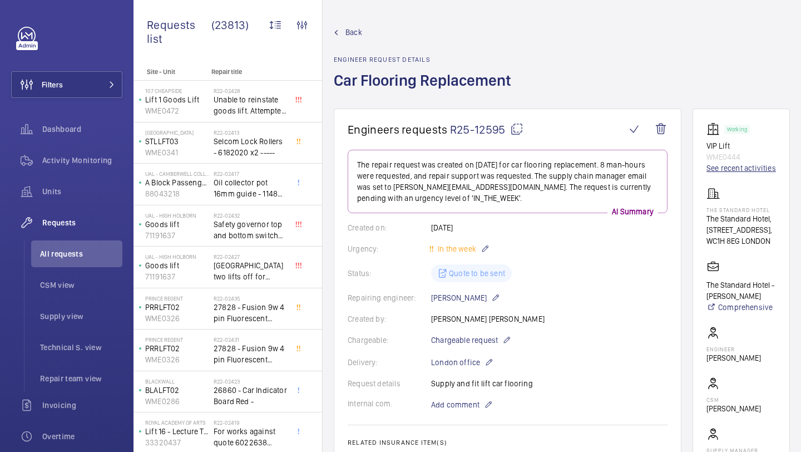
click at [726, 168] on link "See recent activities" at bounding box center [742, 168] width 70 height 11
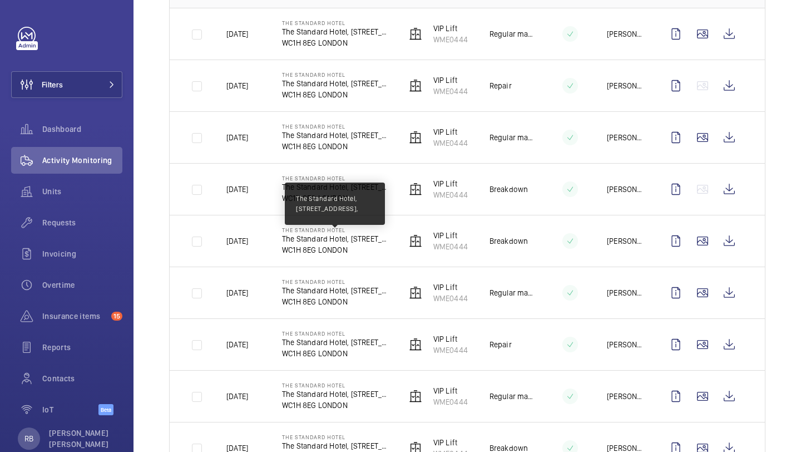
scroll to position [106, 0]
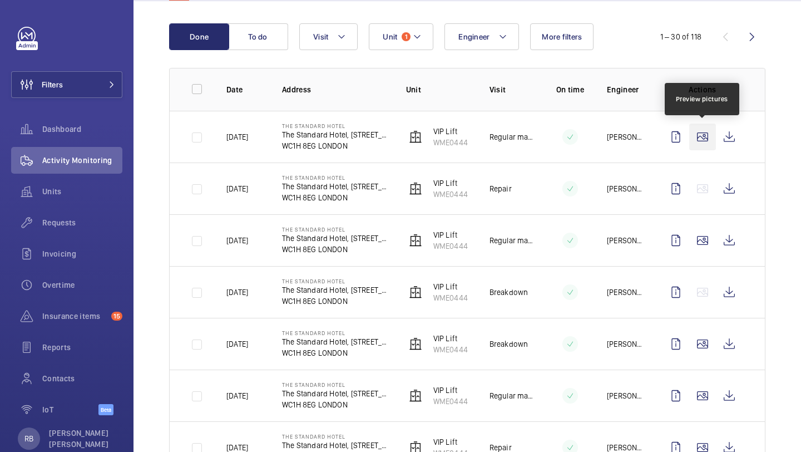
click at [693, 137] on wm-front-icon-button at bounding box center [703, 137] width 27 height 27
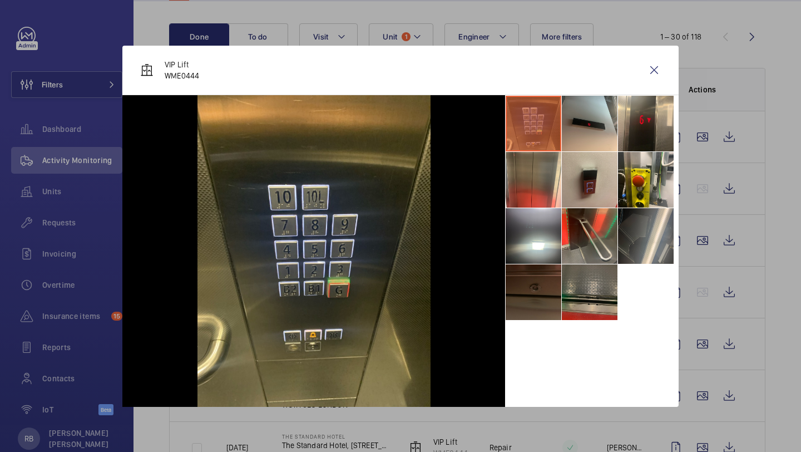
click at [575, 284] on li at bounding box center [590, 292] width 56 height 56
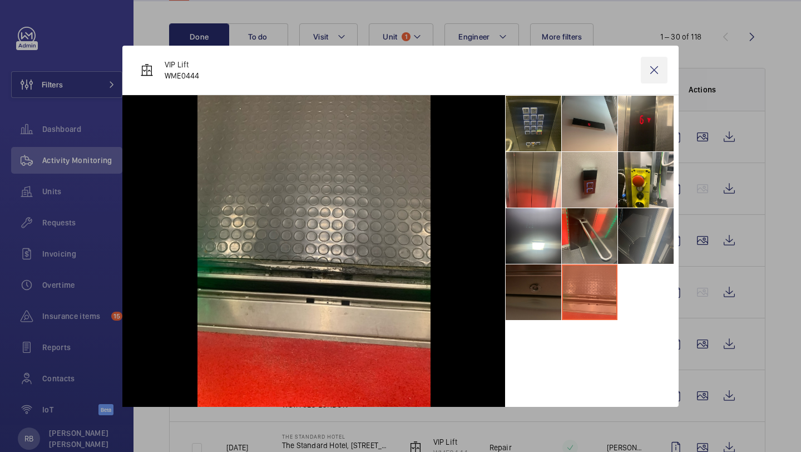
click at [662, 66] on wm-front-icon-button at bounding box center [654, 70] width 27 height 27
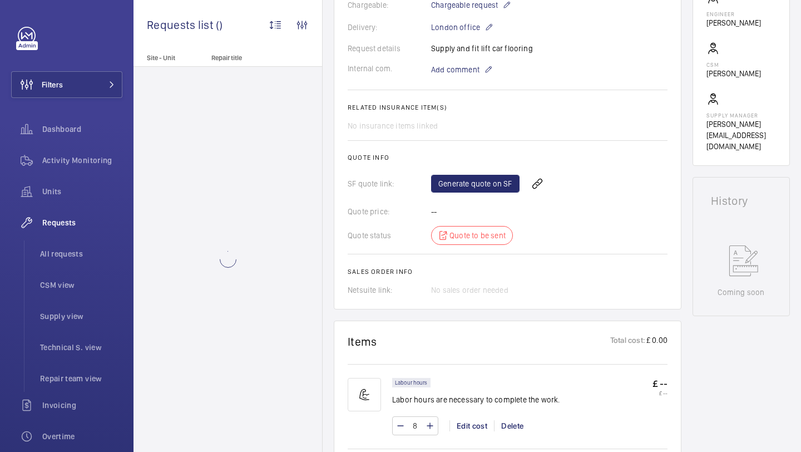
scroll to position [509, 0]
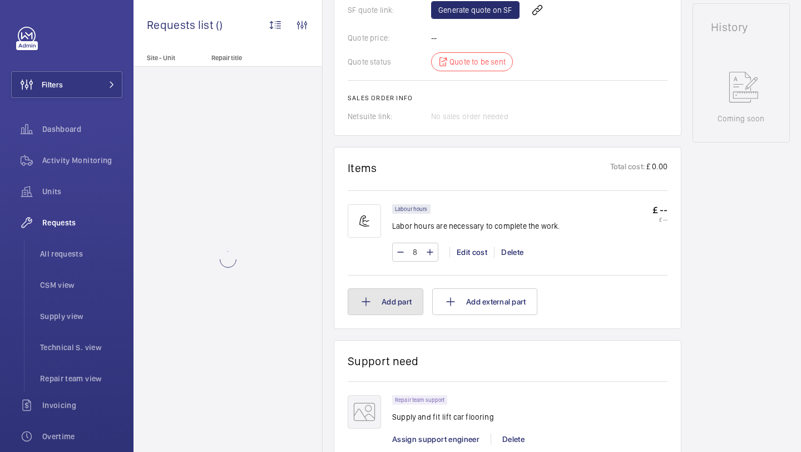
click at [402, 306] on button "Add part" at bounding box center [386, 301] width 76 height 27
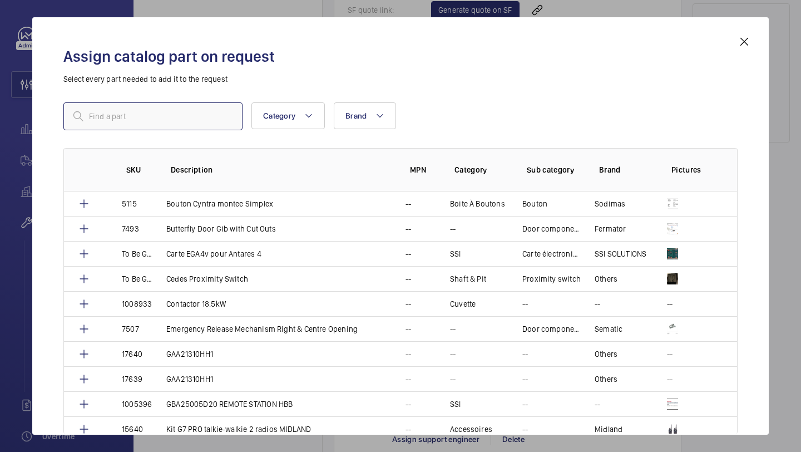
click at [175, 129] on input "text" at bounding box center [152, 116] width 179 height 28
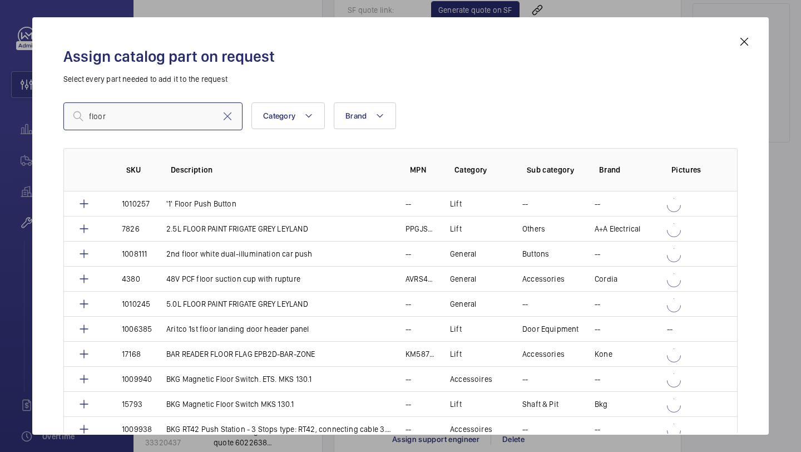
click at [111, 122] on input "floor" at bounding box center [152, 116] width 179 height 28
type input "f"
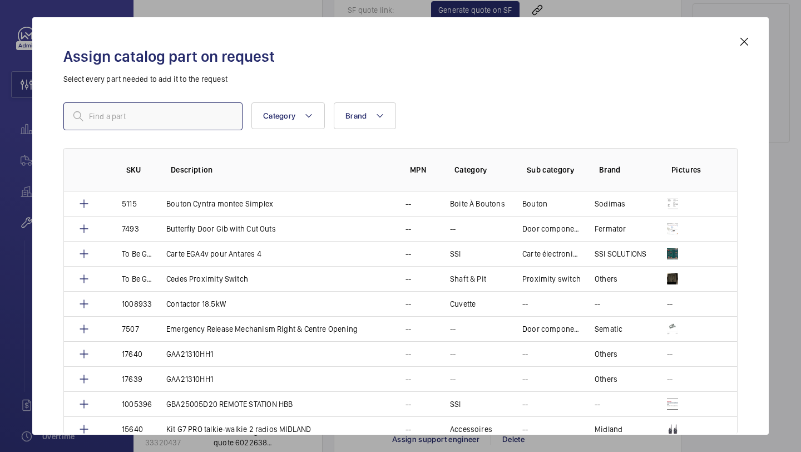
click at [134, 126] on input "text" at bounding box center [152, 116] width 179 height 28
type input "g"
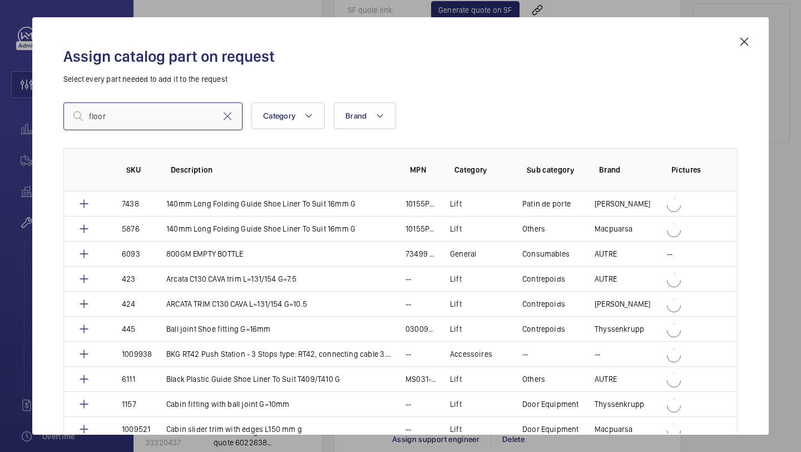
click at [174, 107] on input "floor" at bounding box center [152, 116] width 179 height 28
click at [177, 107] on input "floor" at bounding box center [152, 116] width 179 height 28
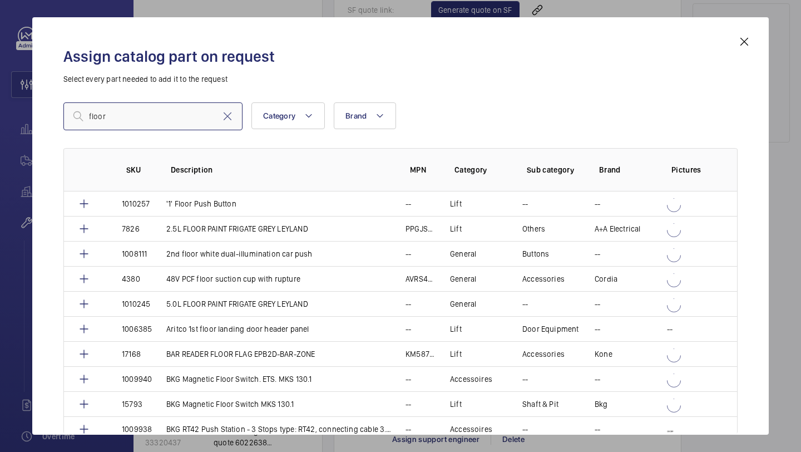
click at [177, 107] on input "floor" at bounding box center [152, 116] width 179 height 28
type input "car floor"
click at [174, 131] on div "car floor Category Brand More filters Reset all filters SKU Description MPN Cat…" at bounding box center [400, 241] width 675 height 278
click at [174, 114] on input "car floor" at bounding box center [152, 116] width 179 height 28
click at [173, 114] on input "car floor" at bounding box center [152, 116] width 179 height 28
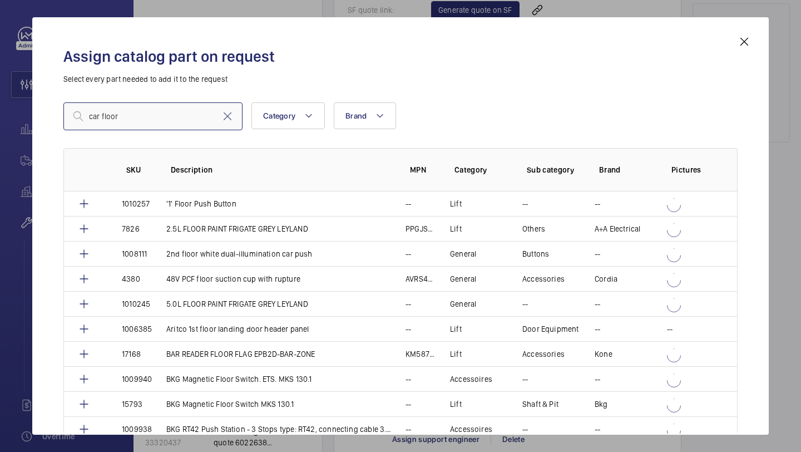
click at [173, 114] on input "car floor" at bounding box center [152, 116] width 179 height 28
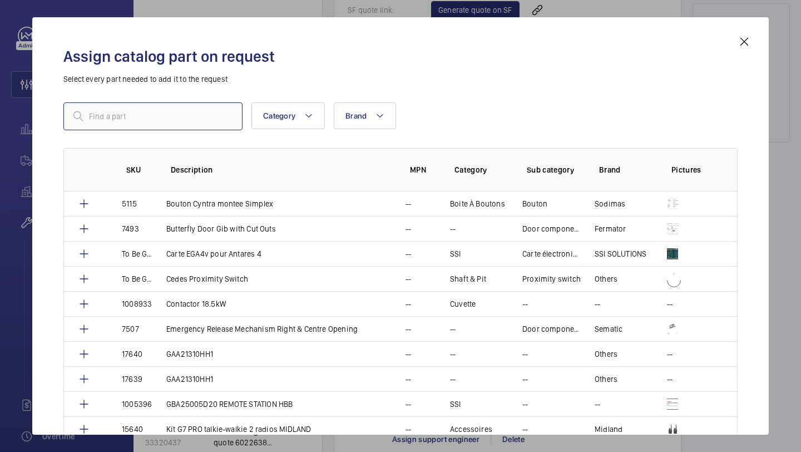
click at [200, 121] on input "text" at bounding box center [152, 116] width 179 height 28
click at [149, 109] on input "19149" at bounding box center [152, 116] width 179 height 28
click at [149, 117] on input "19149" at bounding box center [152, 116] width 179 height 28
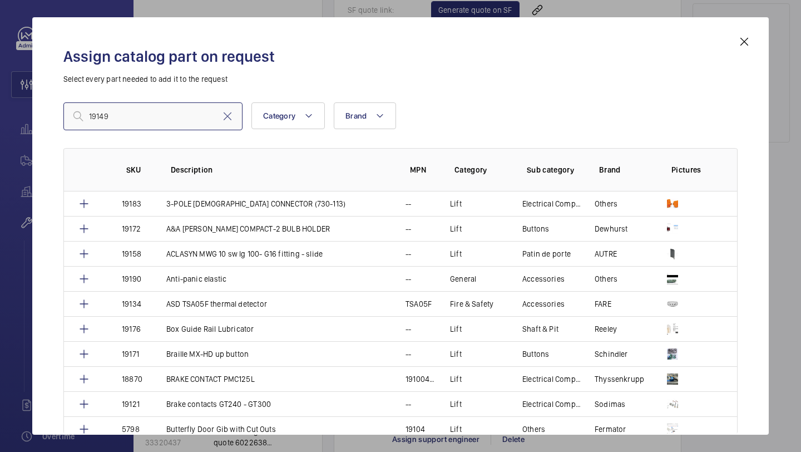
click at [158, 107] on input "19149" at bounding box center [152, 116] width 179 height 28
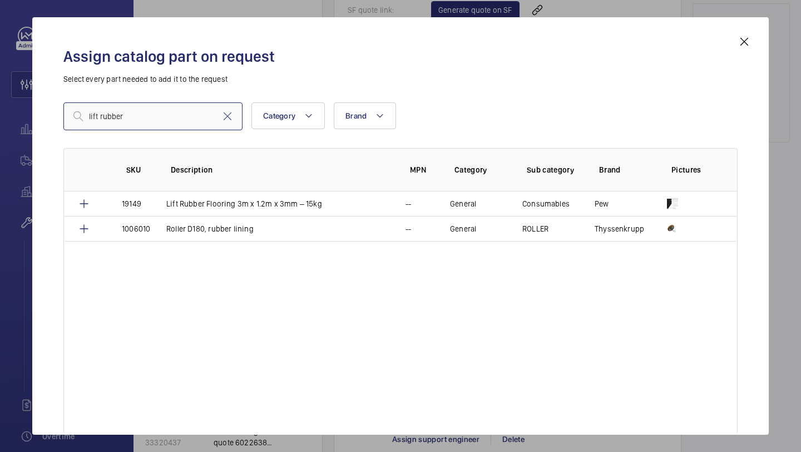
type input "lift rubber"
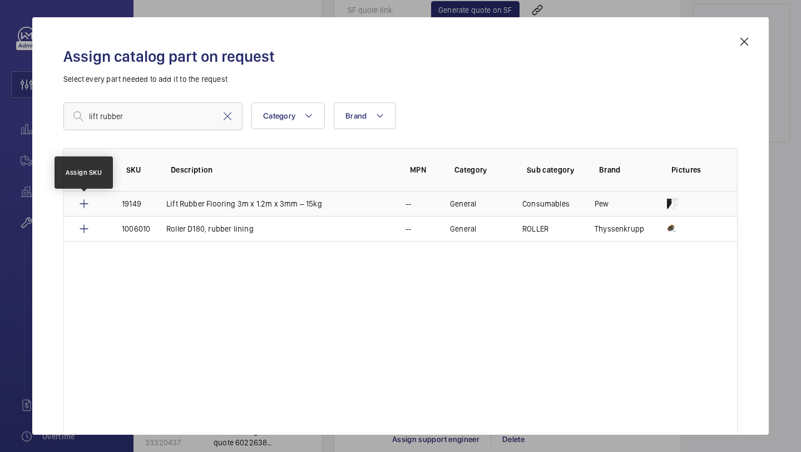
click at [85, 200] on mat-icon at bounding box center [83, 203] width 13 height 13
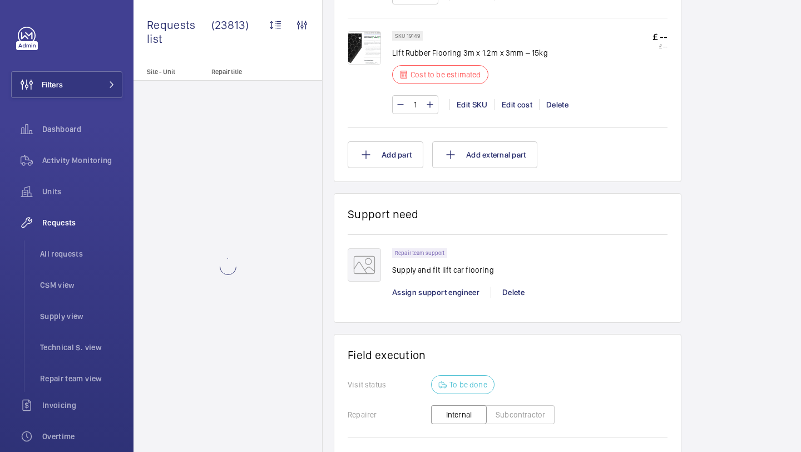
scroll to position [713, 0]
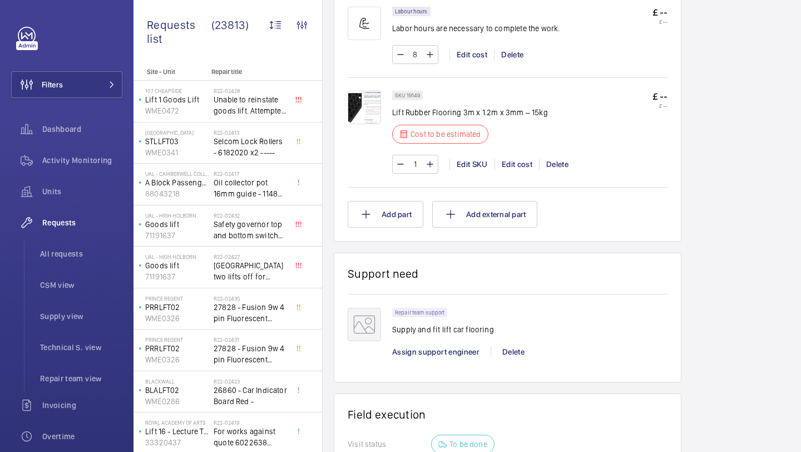
click at [370, 92] on img at bounding box center [364, 107] width 33 height 33
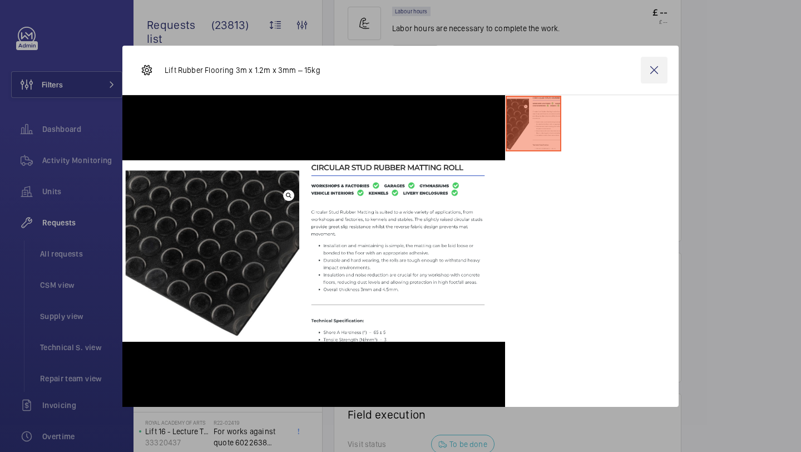
click at [659, 68] on wm-front-icon-button at bounding box center [654, 70] width 27 height 27
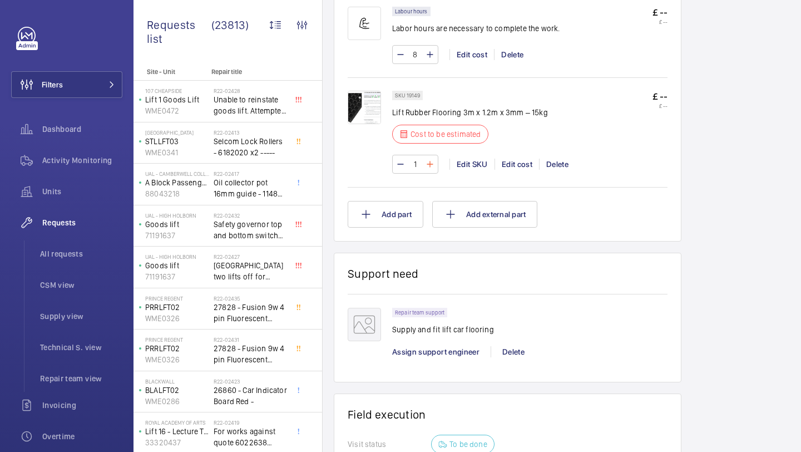
click at [431, 158] on mat-icon at bounding box center [430, 164] width 9 height 13
type input "2"
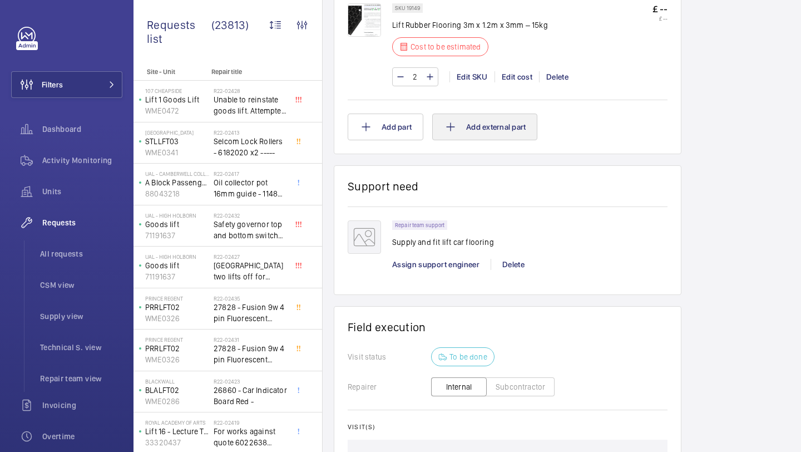
scroll to position [670, 0]
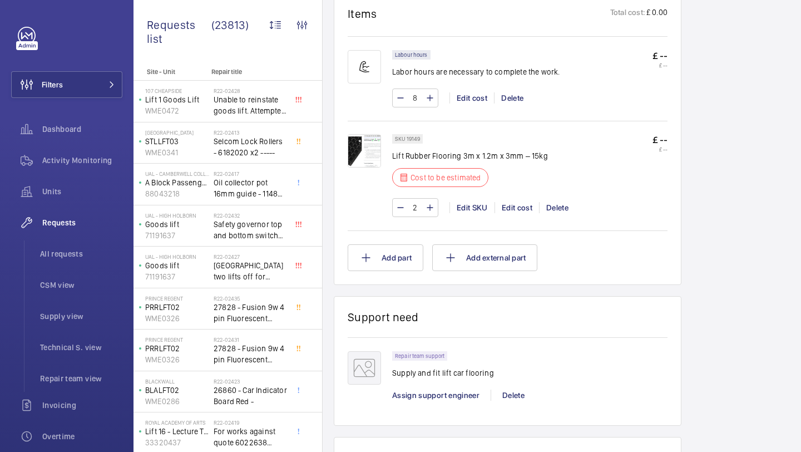
click at [518, 206] on div "2 Edit SKU Edit cost Delete" at bounding box center [530, 207] width 276 height 19
click at [519, 202] on div "Edit cost" at bounding box center [517, 207] width 45 height 11
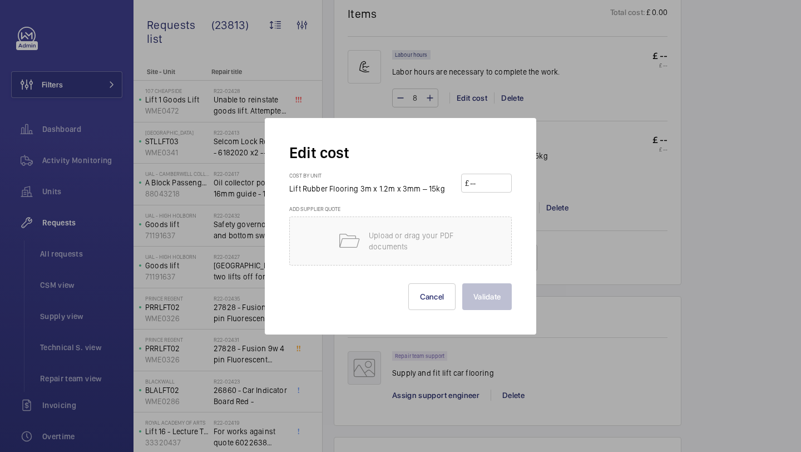
click at [481, 190] on input "number" at bounding box center [488, 183] width 39 height 18
type input "200"
click at [486, 280] on div "Validate Cancel" at bounding box center [400, 287] width 223 height 45
click at [487, 298] on button "Validate" at bounding box center [488, 296] width 50 height 27
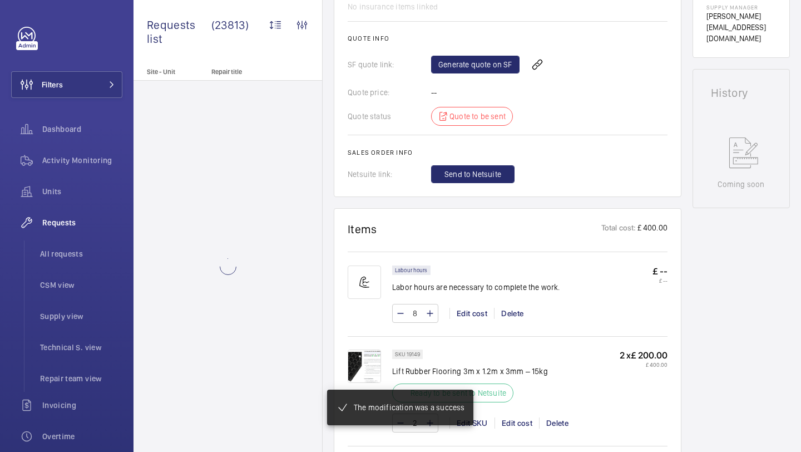
scroll to position [405, 0]
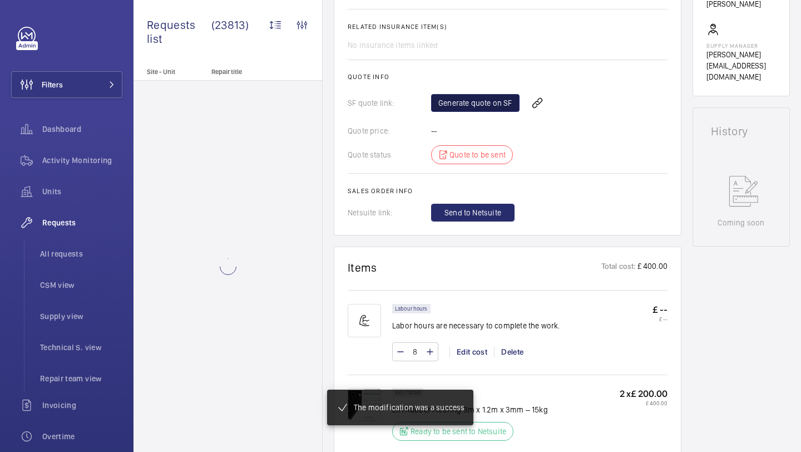
click at [459, 107] on link "Generate quote on SF" at bounding box center [475, 103] width 88 height 18
